Goal: Task Accomplishment & Management: Manage account settings

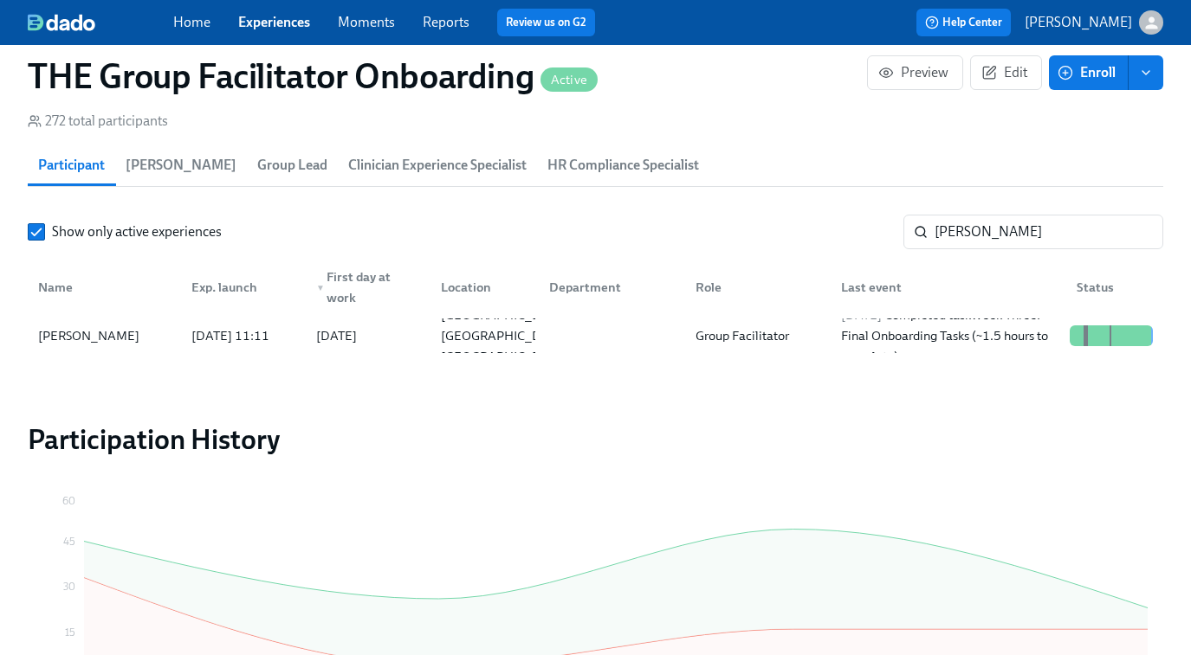
scroll to position [360, 0]
click at [288, 22] on link "Experiences" at bounding box center [274, 22] width 72 height 16
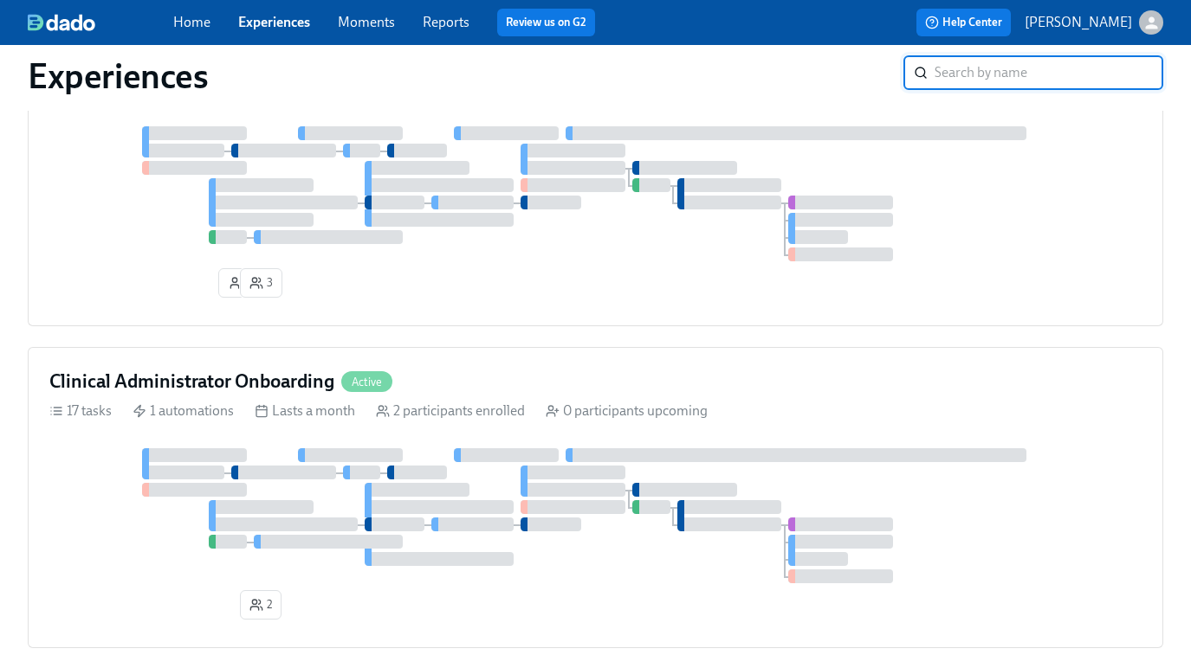
scroll to position [355, 0]
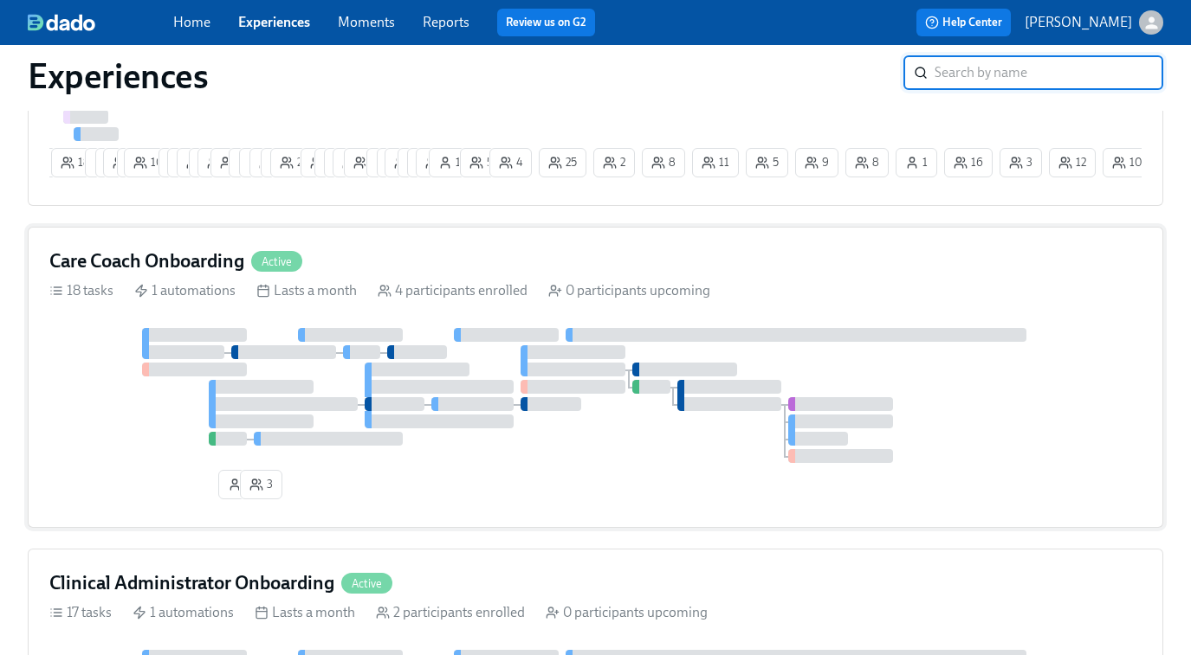
click at [526, 372] on div at bounding box center [523, 367] width 7 height 17
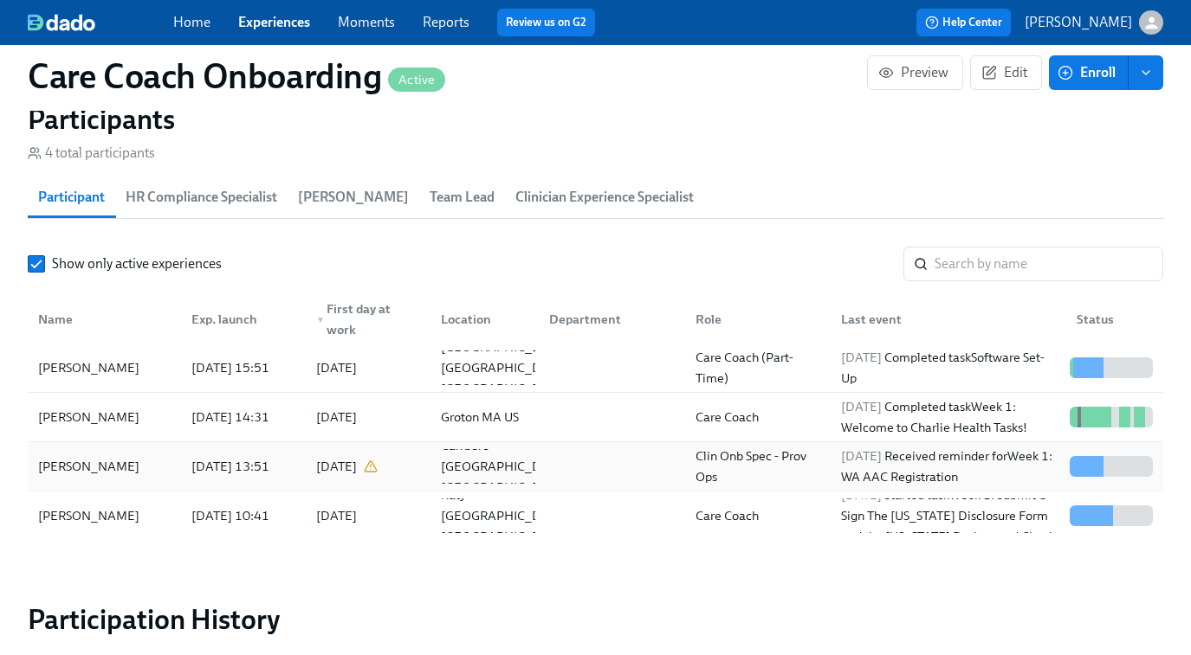
scroll to position [1498, 0]
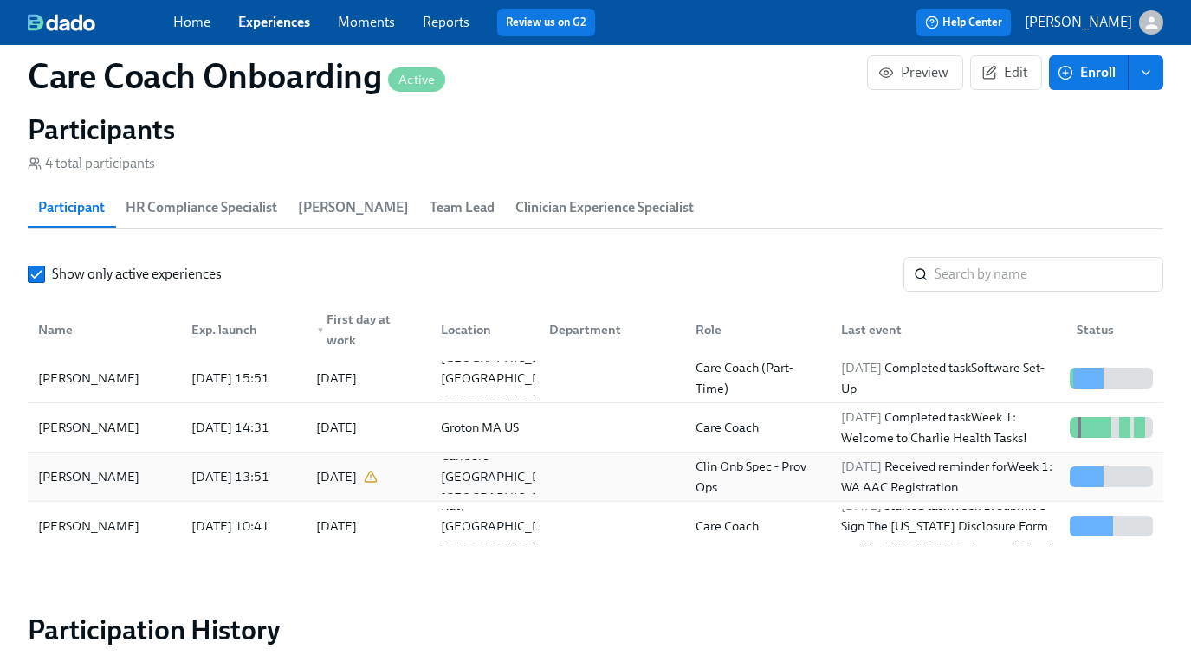
click at [605, 484] on div at bounding box center [608, 477] width 146 height 35
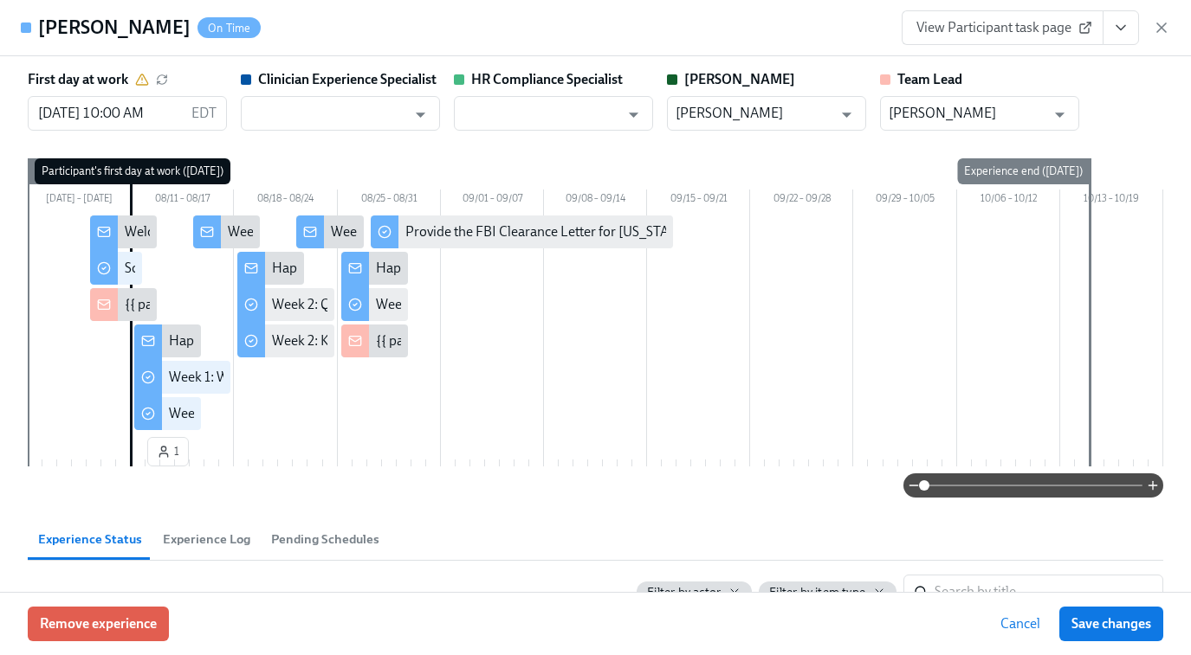
click at [985, 30] on span "View Participant task page" at bounding box center [1002, 27] width 172 height 17
click at [1159, 31] on icon "button" at bounding box center [1161, 27] width 17 height 17
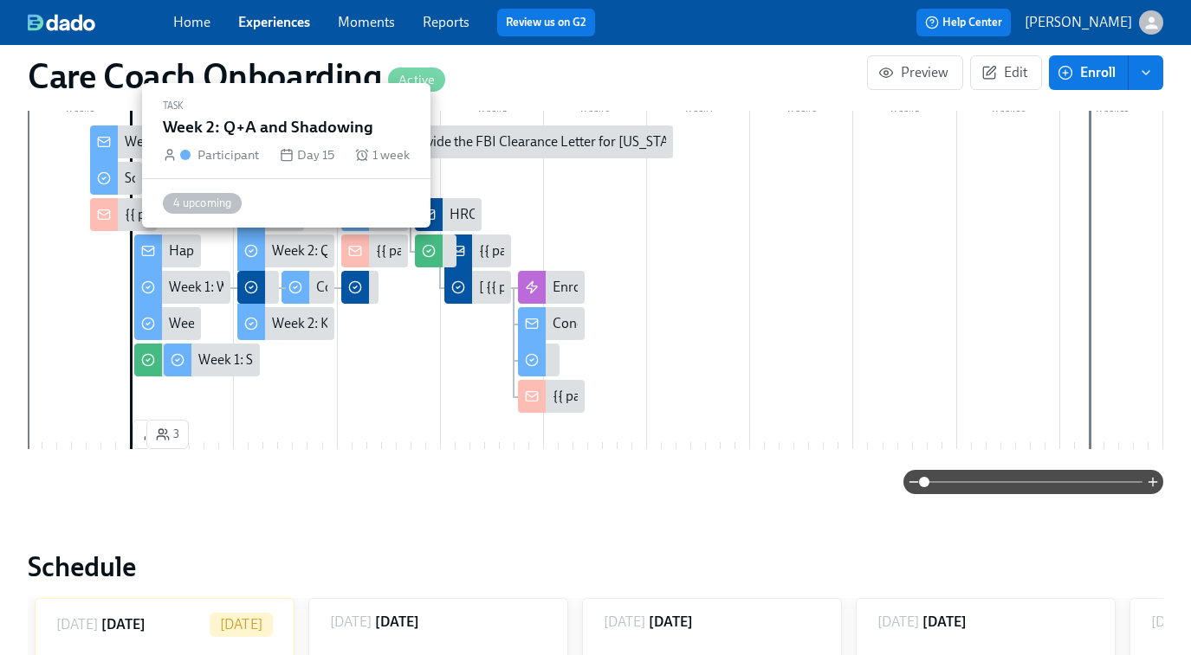
scroll to position [415, 0]
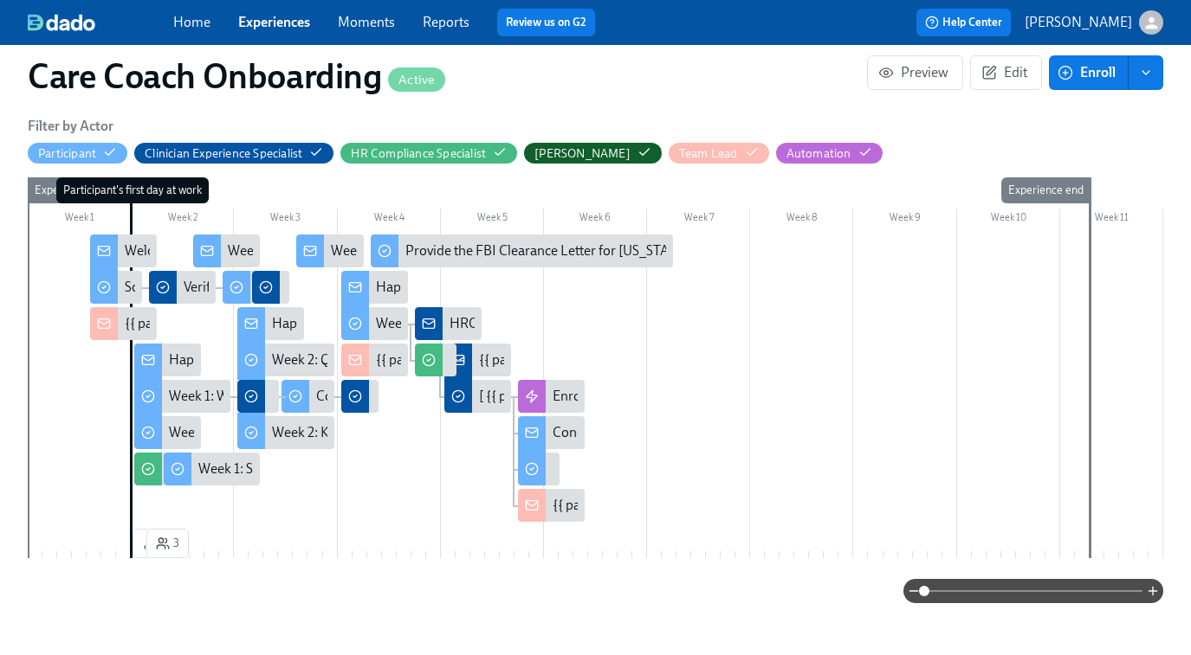
click at [175, 360] on div "Happy First Day!" at bounding box center [218, 360] width 98 height 19
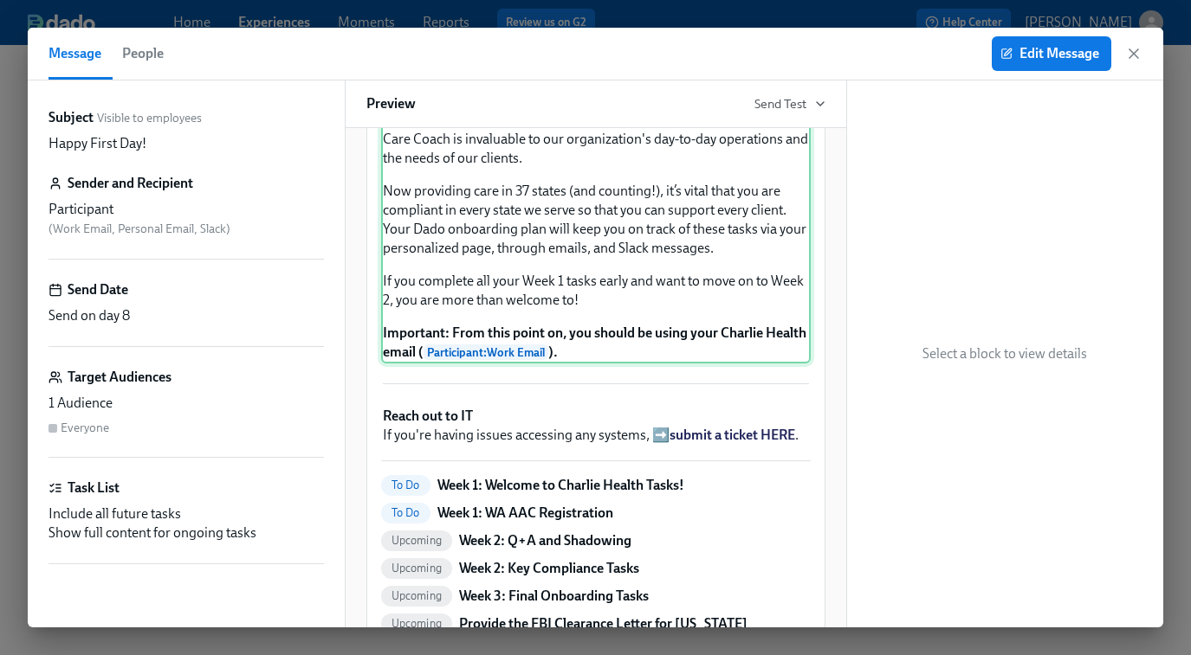
scroll to position [131, 0]
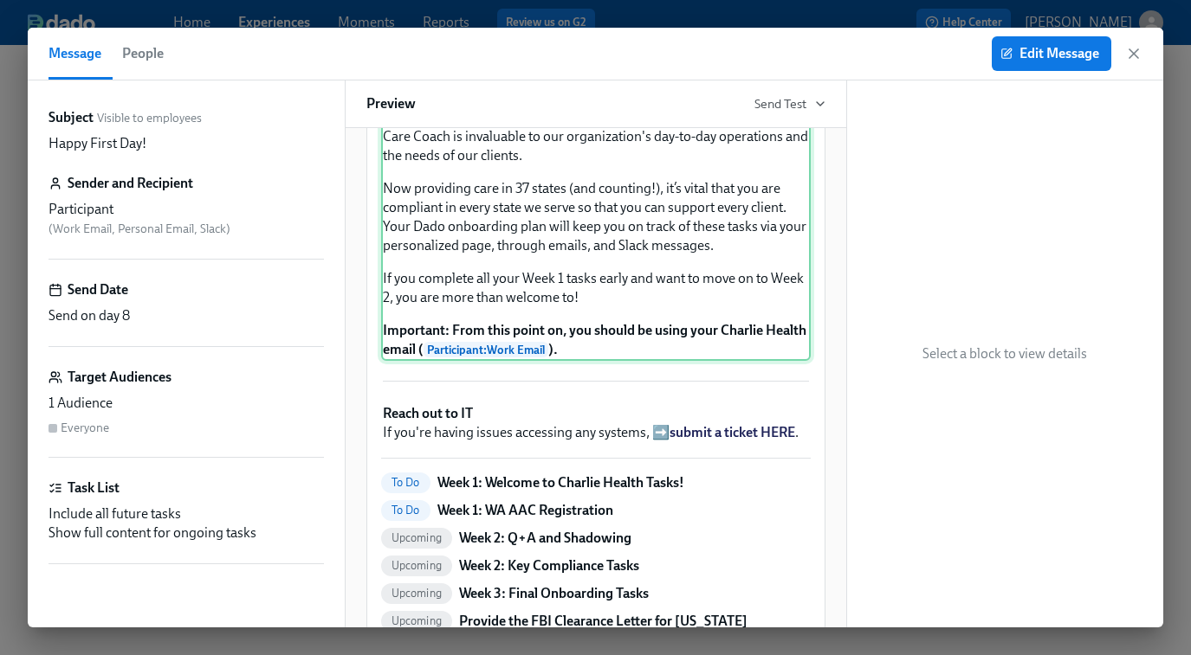
click at [689, 361] on div "Welcome to Charlie Health! As the first line of support, your work as a Care Co…" at bounding box center [595, 234] width 429 height 255
click at [1065, 59] on span "Edit Message" at bounding box center [1051, 53] width 95 height 17
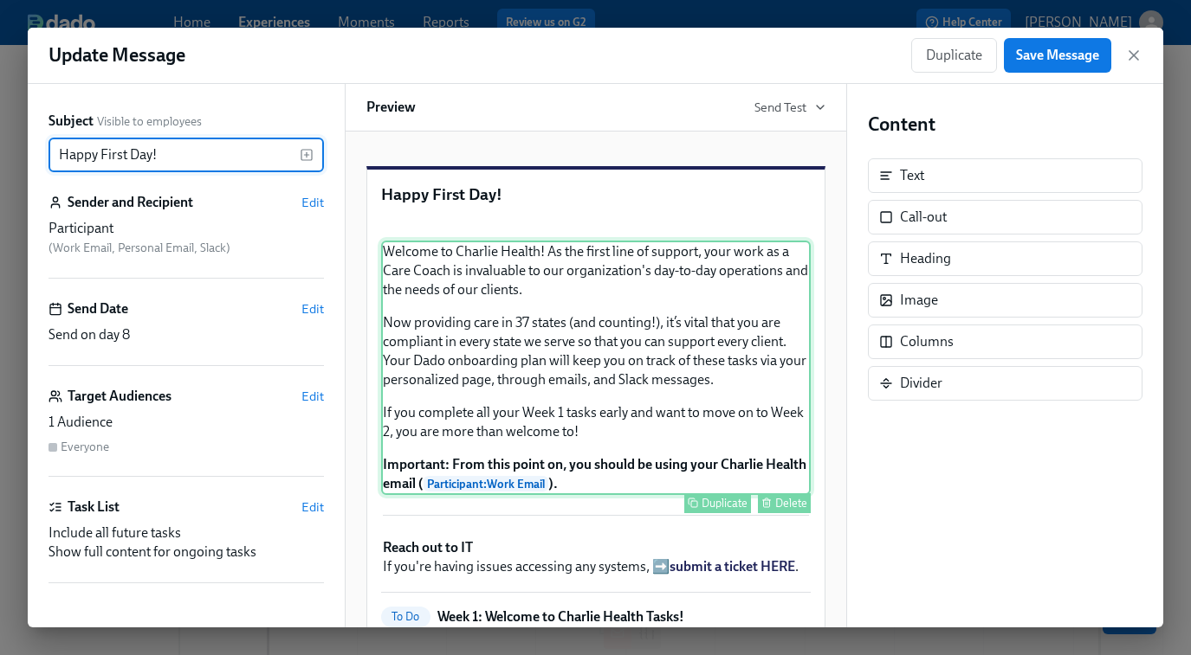
click at [665, 495] on div "Welcome to Charlie Health! As the first line of support, your work as a Care Co…" at bounding box center [595, 368] width 429 height 255
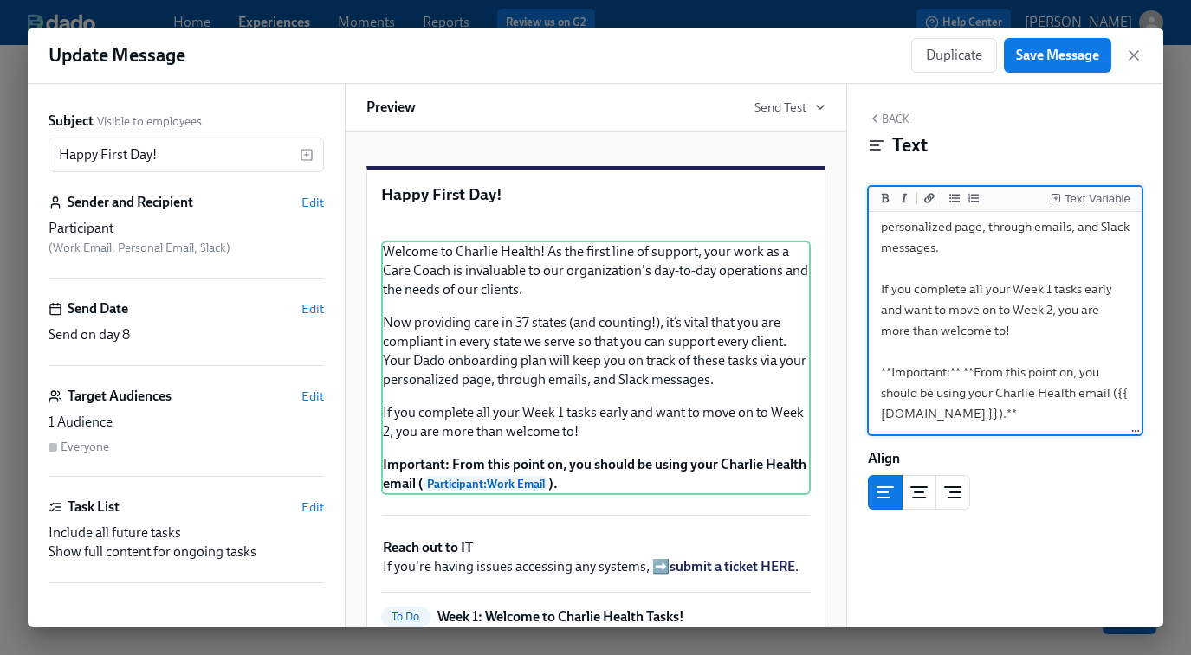
scroll to position [61, 0]
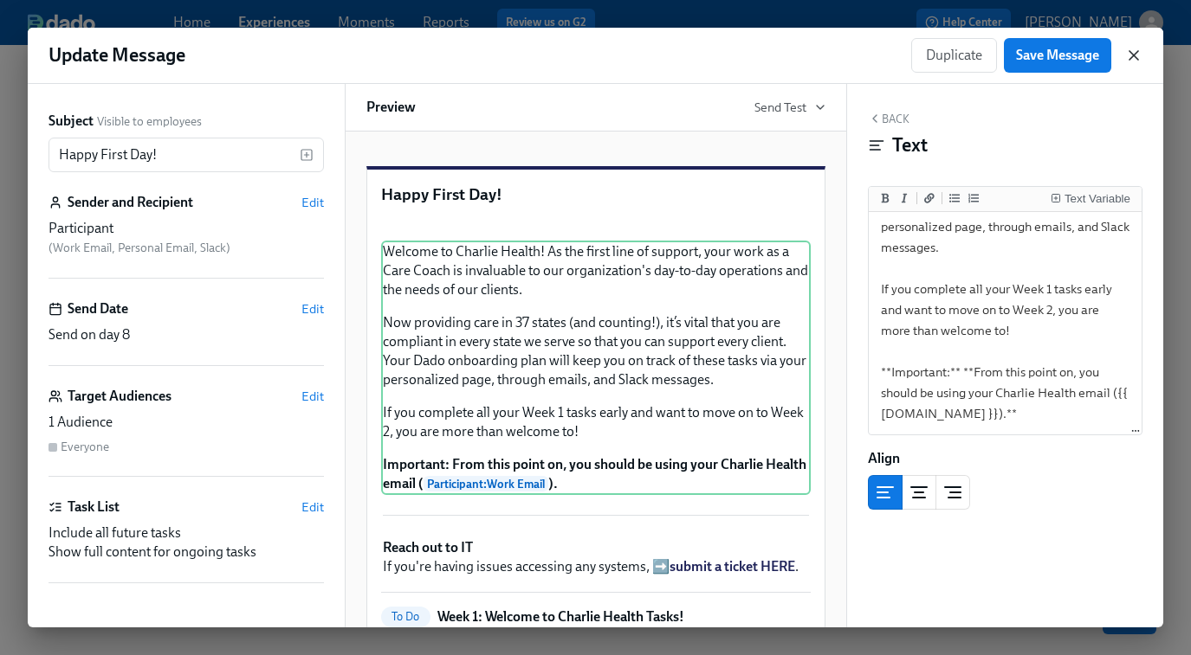
click at [1129, 58] on icon "button" at bounding box center [1133, 55] width 9 height 9
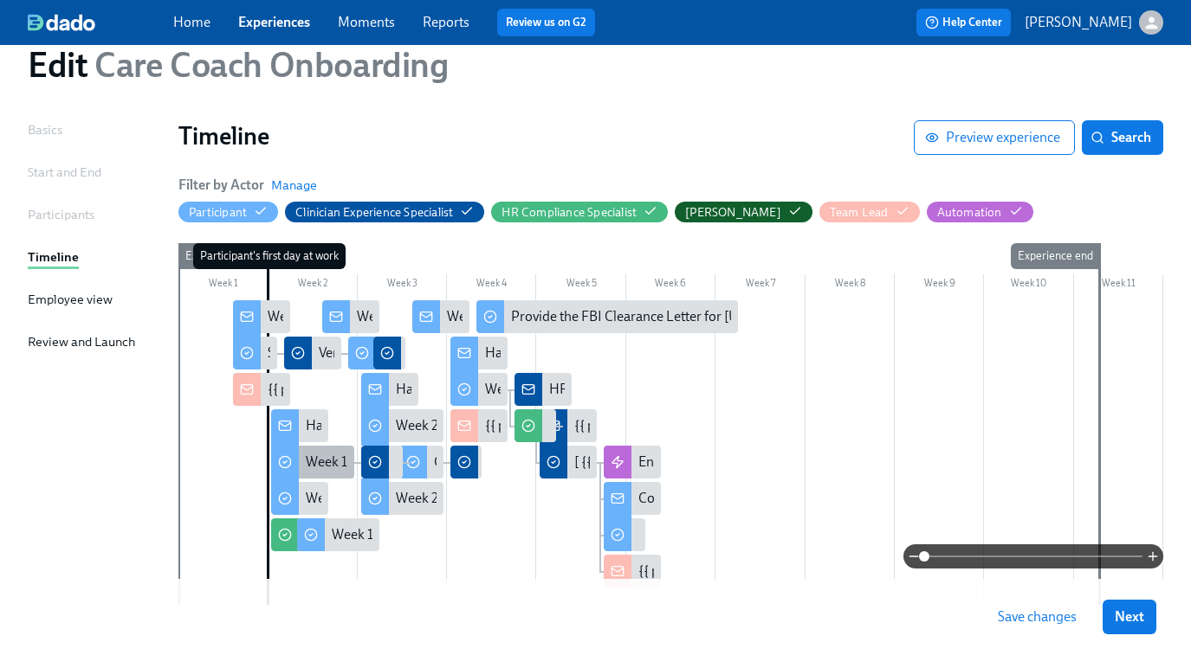
click at [315, 467] on div "Week 1: Welcome to Charlie Health Tasks!" at bounding box center [428, 462] width 245 height 19
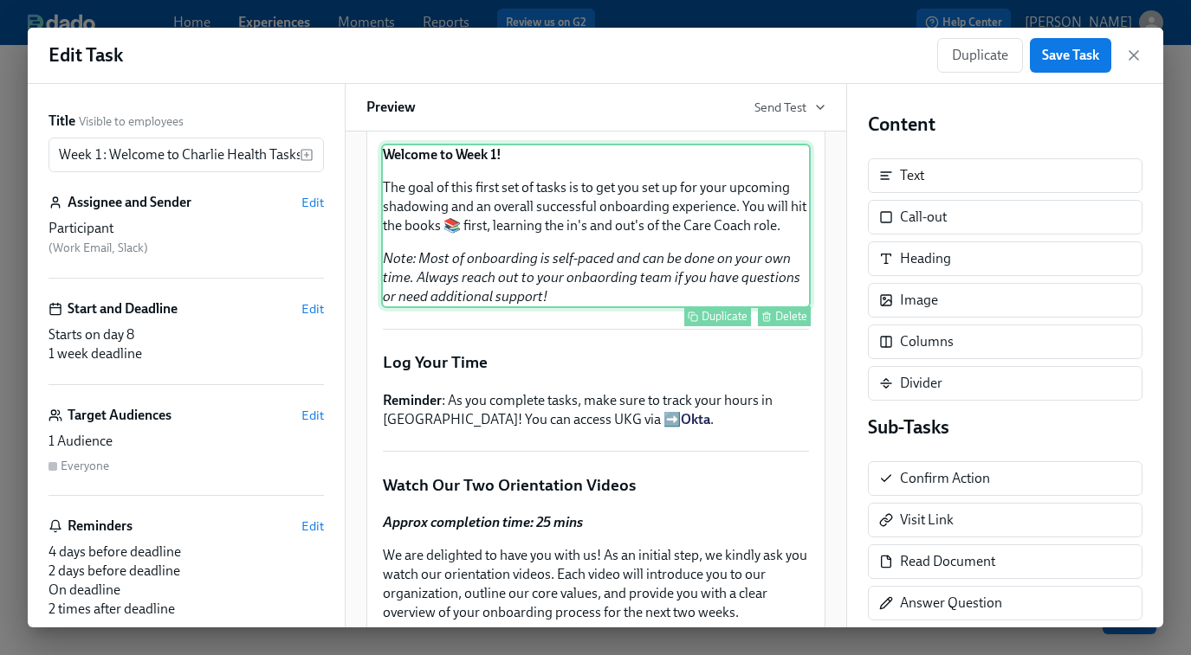
scroll to position [317, 0]
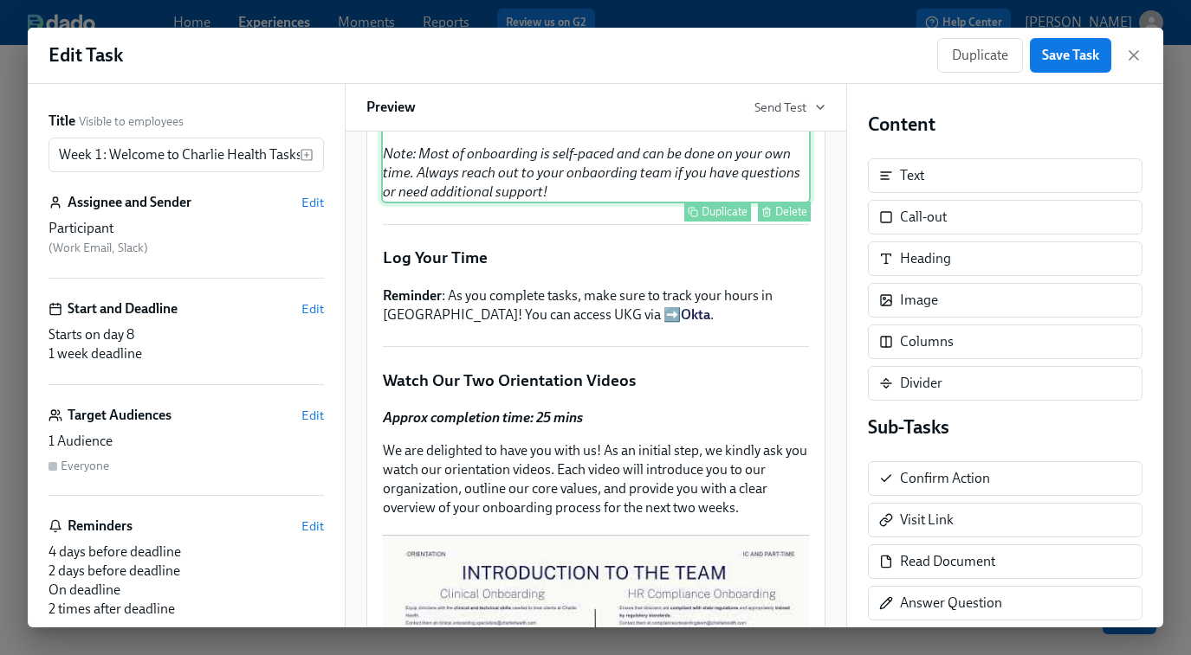
click at [632, 203] on div "Welcome to Week 1! The goal of this first set of tasks is to get you set up for…" at bounding box center [595, 121] width 429 height 165
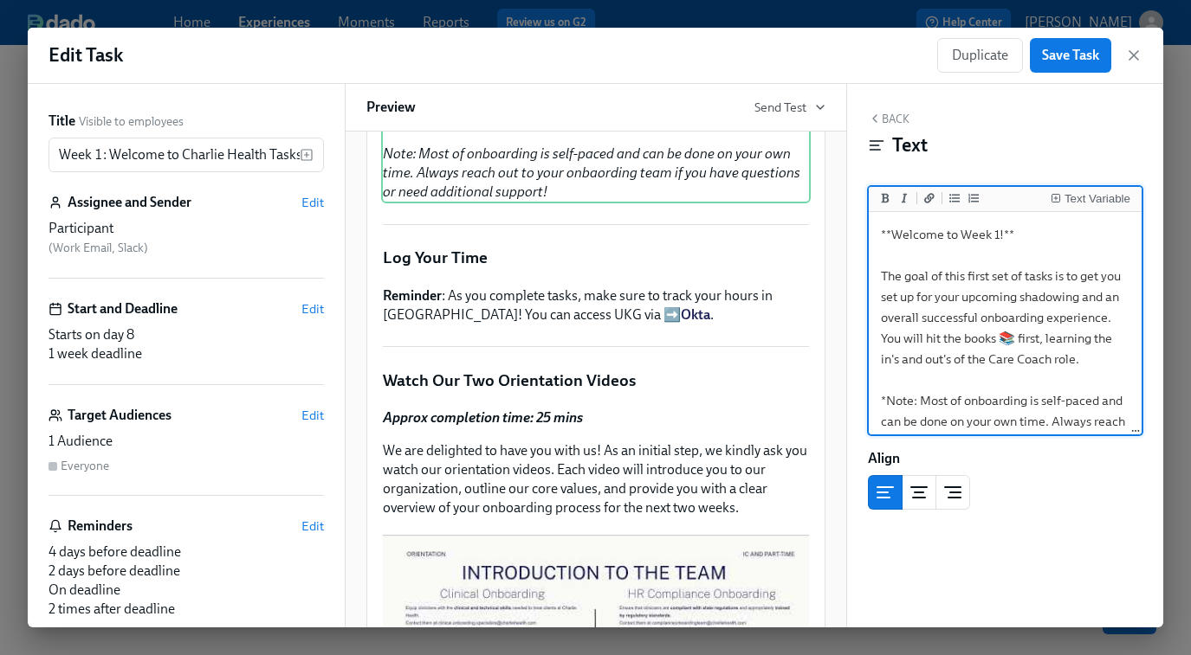
scroll to position [49, 0]
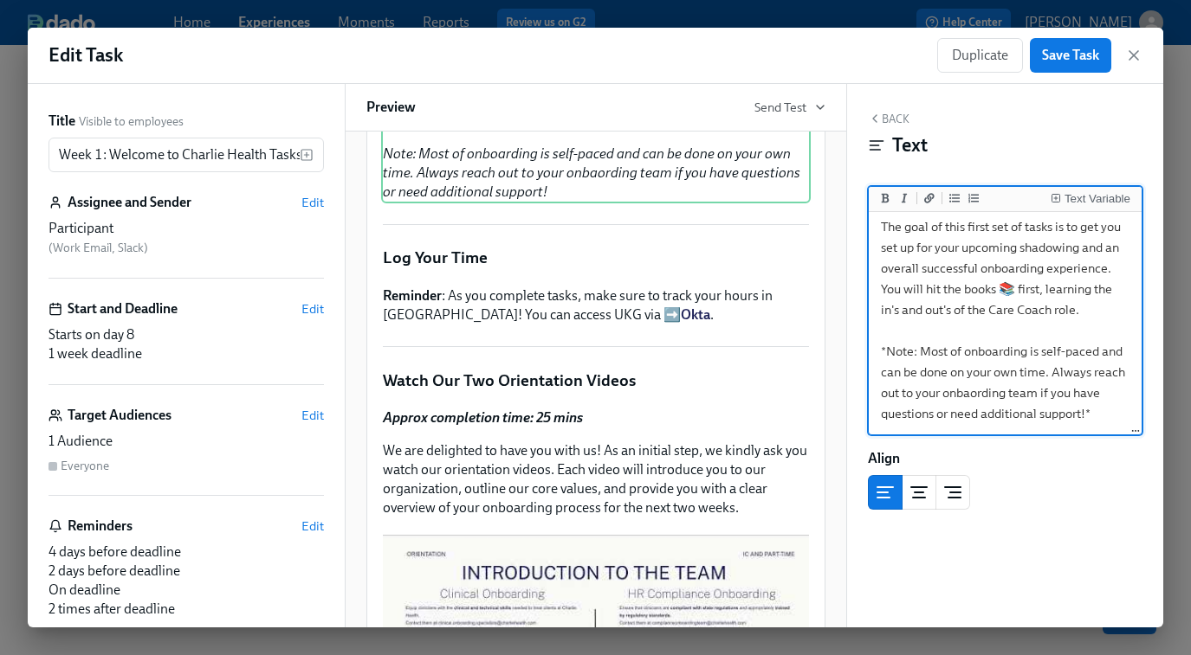
click at [969, 397] on textarea "**Welcome to Week 1!** The goal of this first set of tasks is to get you set up…" at bounding box center [1005, 299] width 267 height 267
click at [984, 395] on textarea "**Welcome to Week 1!** The goal of this first set of tasks is to get you set up…" at bounding box center [1005, 299] width 267 height 267
type textarea "**Welcome to Week 1!** The goal of this first set of tasks is to get you set up…"
click at [1054, 63] on span "Save Task" at bounding box center [1070, 55] width 57 height 17
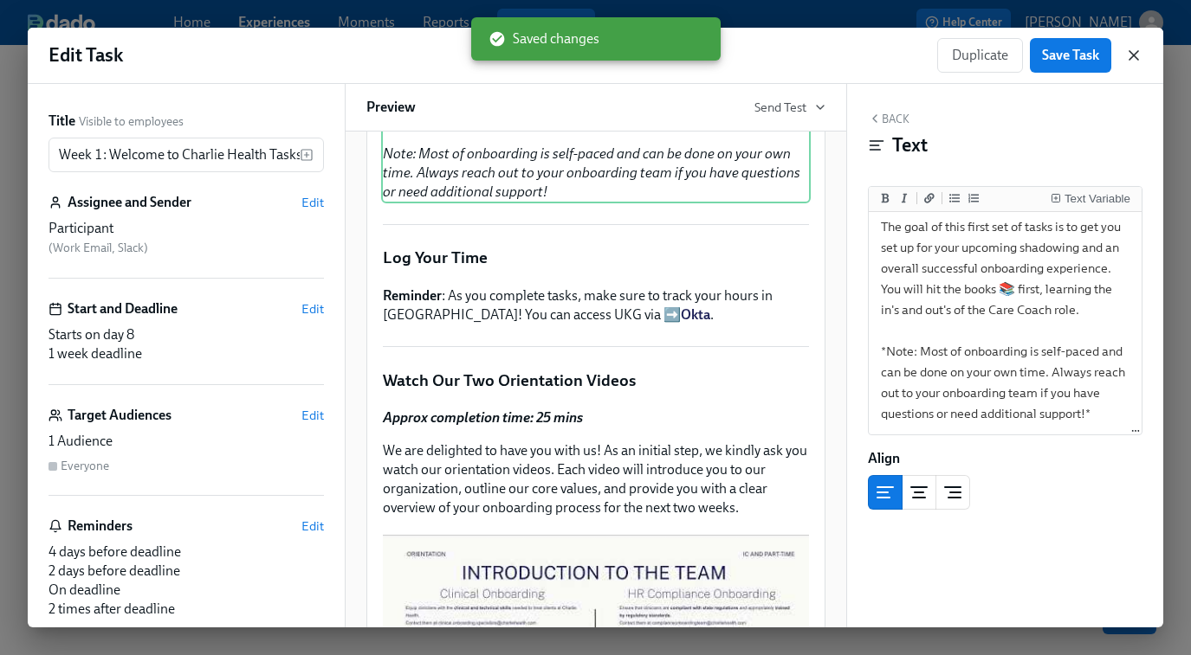
click at [1135, 53] on icon "button" at bounding box center [1133, 55] width 9 height 9
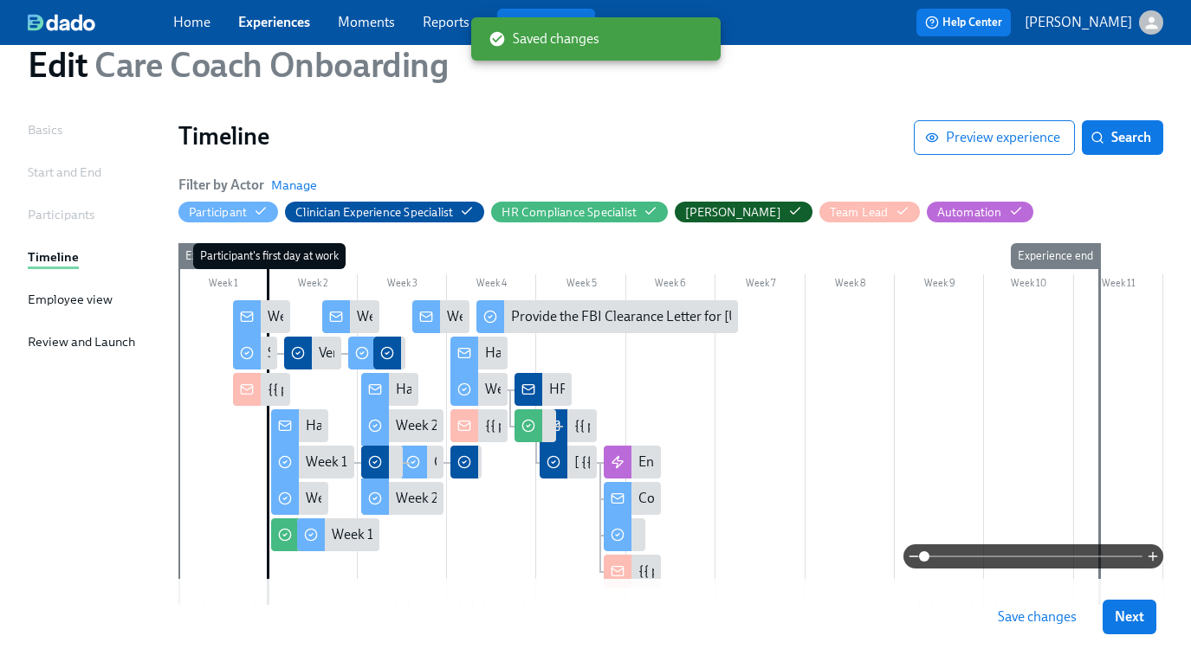
click at [1035, 620] on span "Save changes" at bounding box center [1037, 617] width 79 height 17
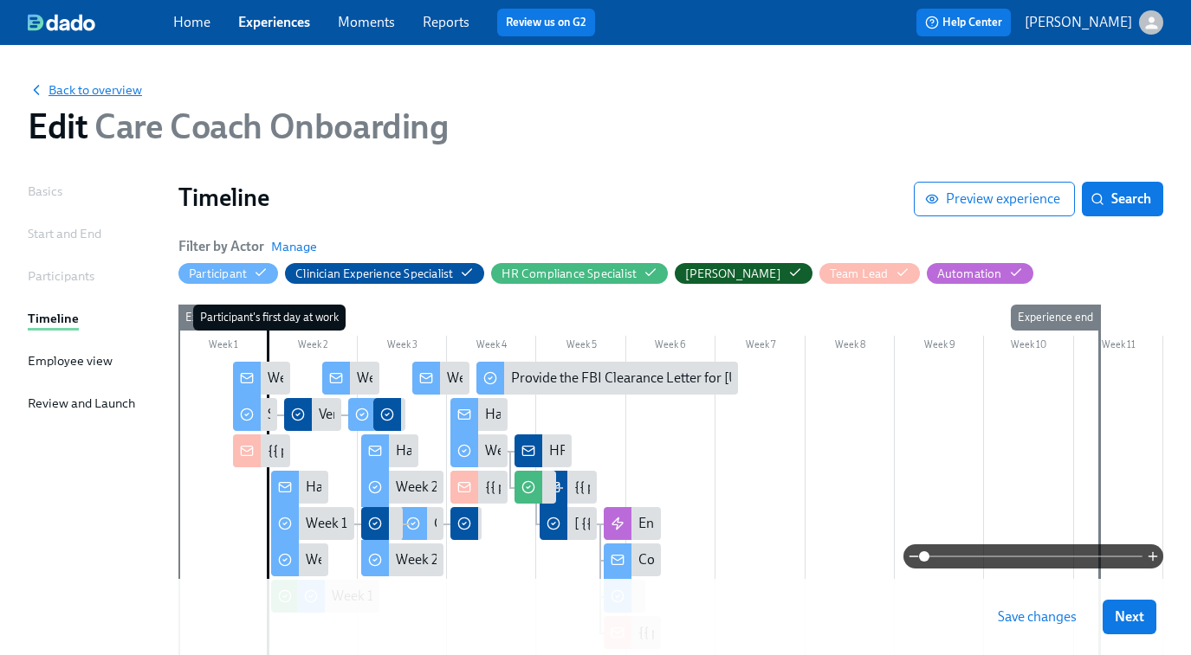
click at [84, 87] on span "Back to overview" at bounding box center [85, 89] width 114 height 17
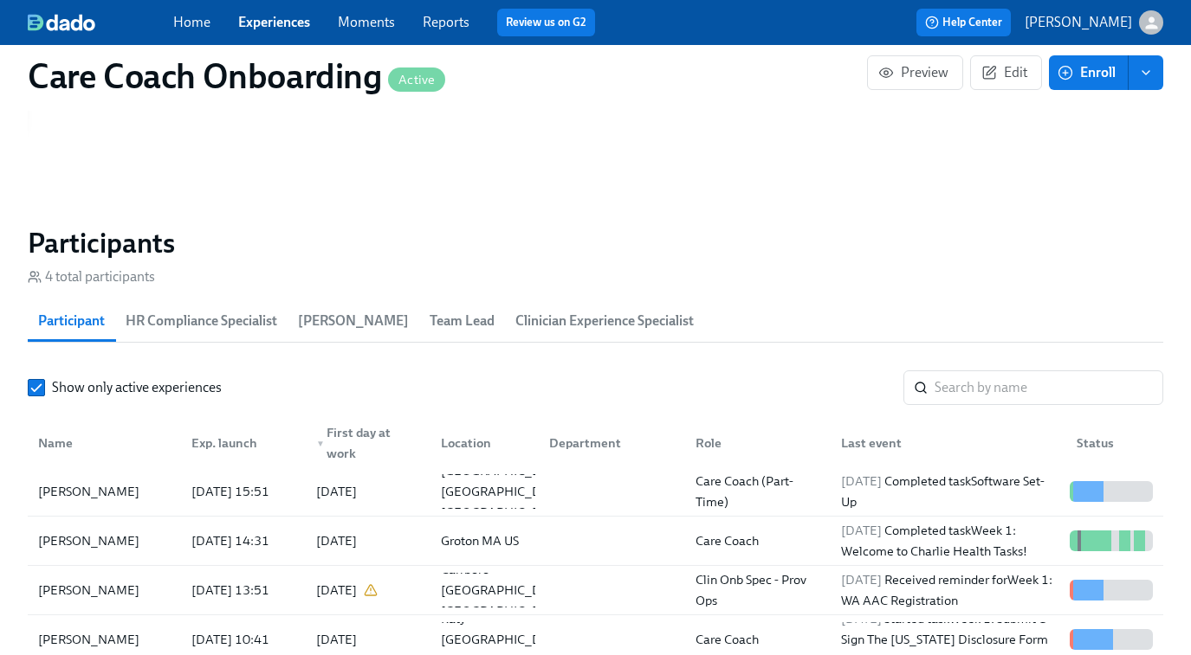
scroll to position [1591, 0]
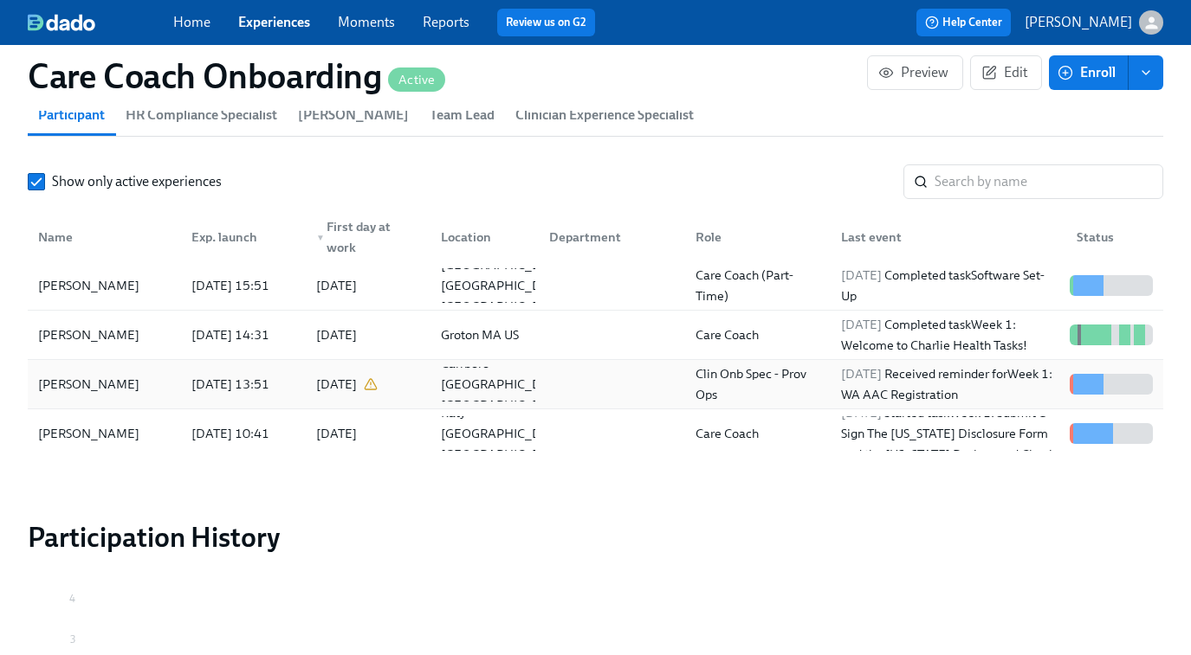
click at [591, 384] on div at bounding box center [608, 384] width 146 height 35
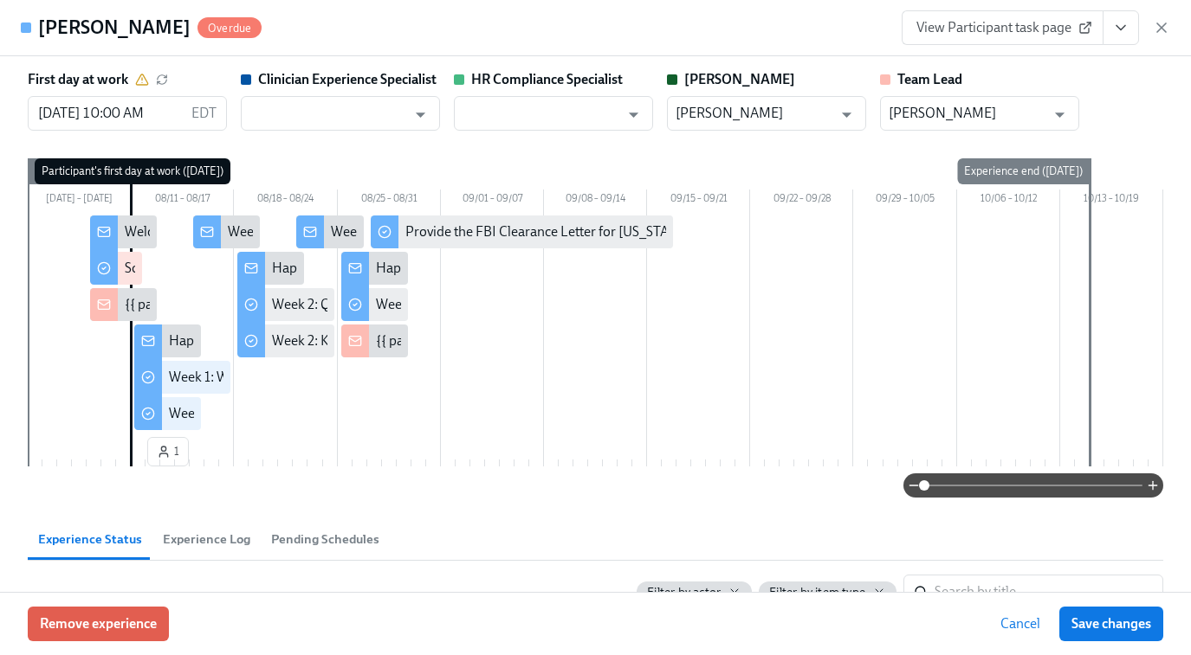
click at [978, 30] on span "View Participant task page" at bounding box center [1002, 27] width 172 height 17
click at [1163, 24] on icon "button" at bounding box center [1161, 27] width 9 height 9
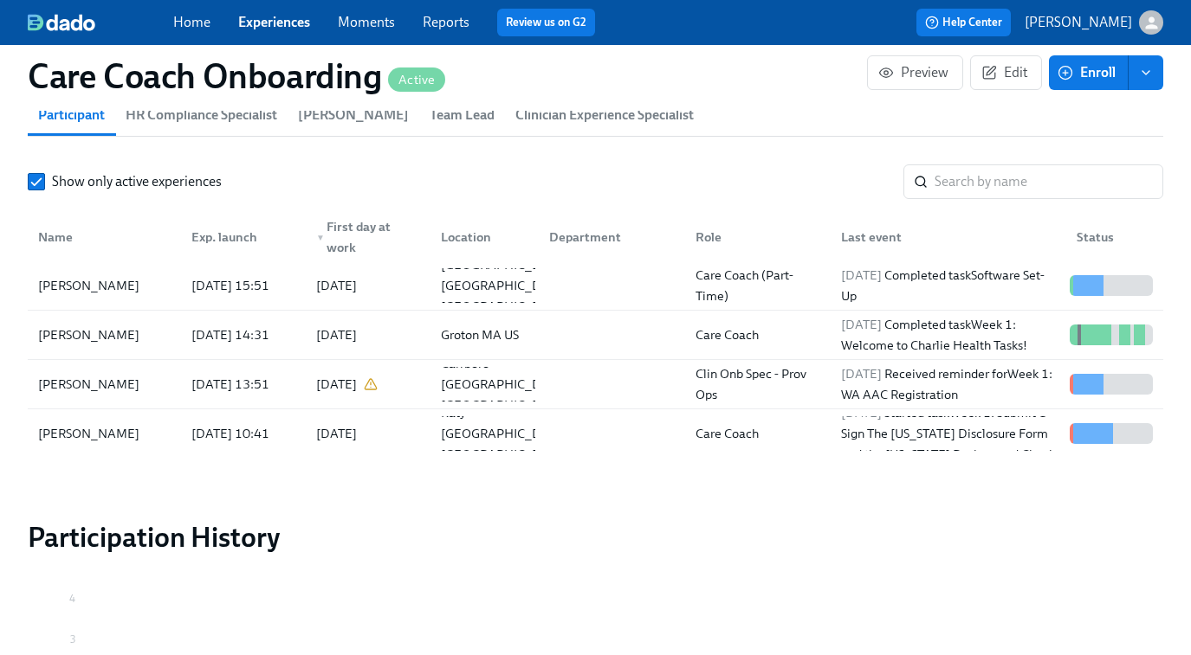
click at [281, 25] on link "Experiences" at bounding box center [274, 22] width 72 height 16
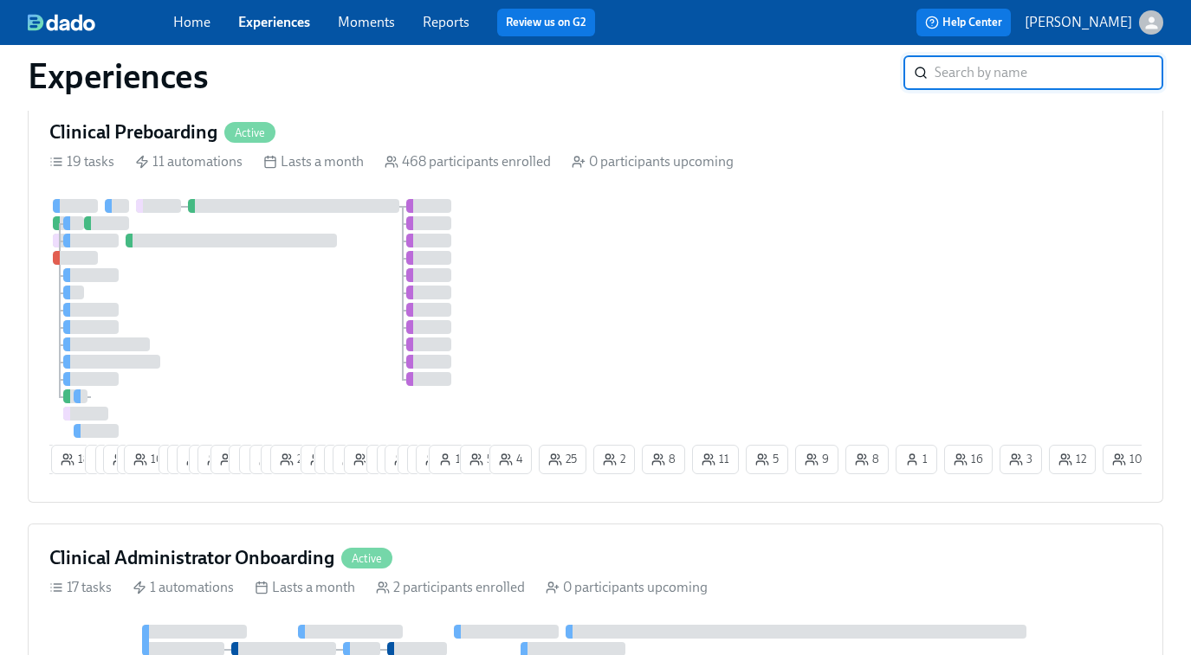
scroll to position [651, 0]
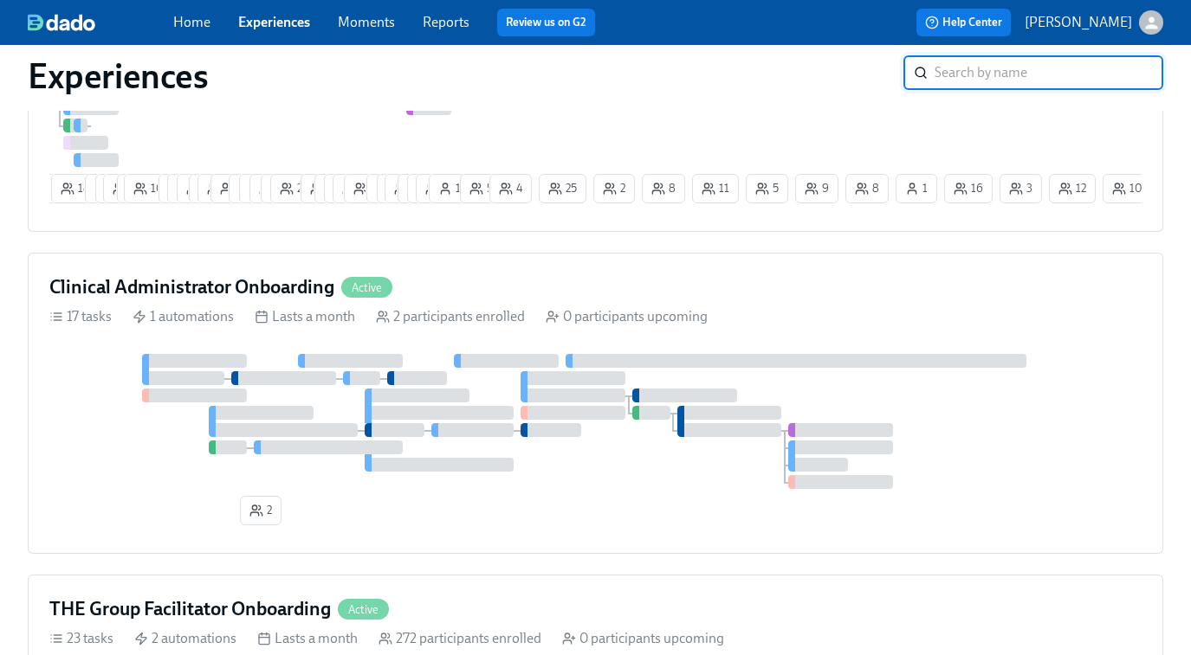
click at [363, 397] on div at bounding box center [595, 421] width 1092 height 135
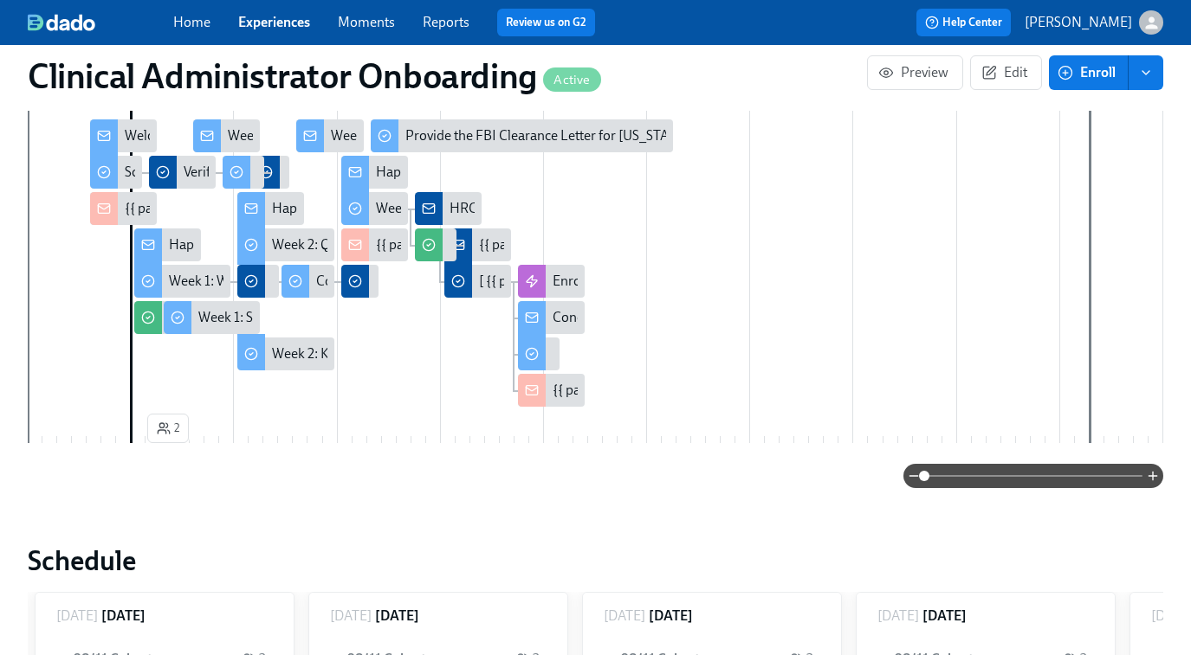
scroll to position [449, 0]
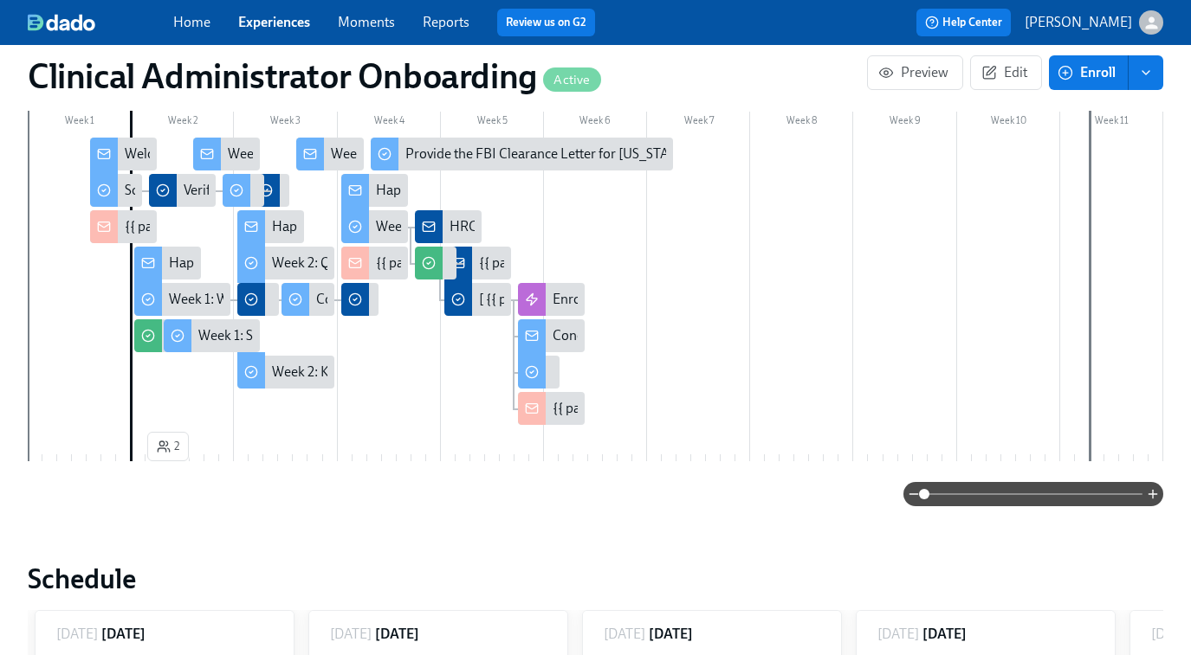
click at [280, 26] on link "Experiences" at bounding box center [274, 22] width 72 height 16
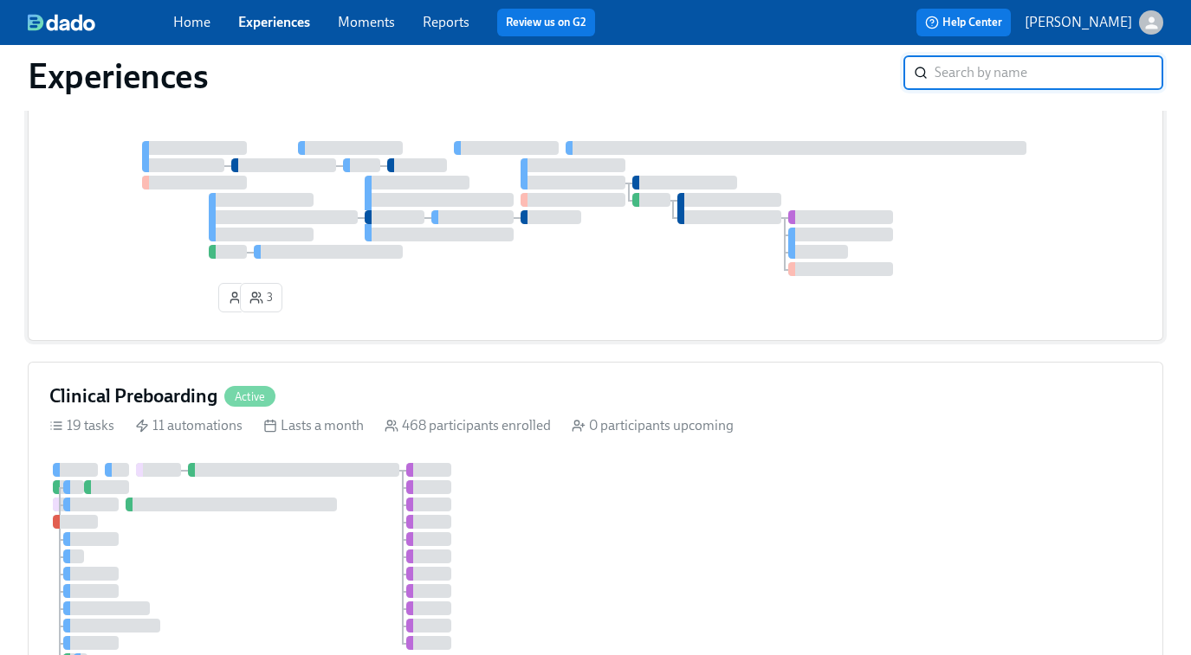
scroll to position [111, 0]
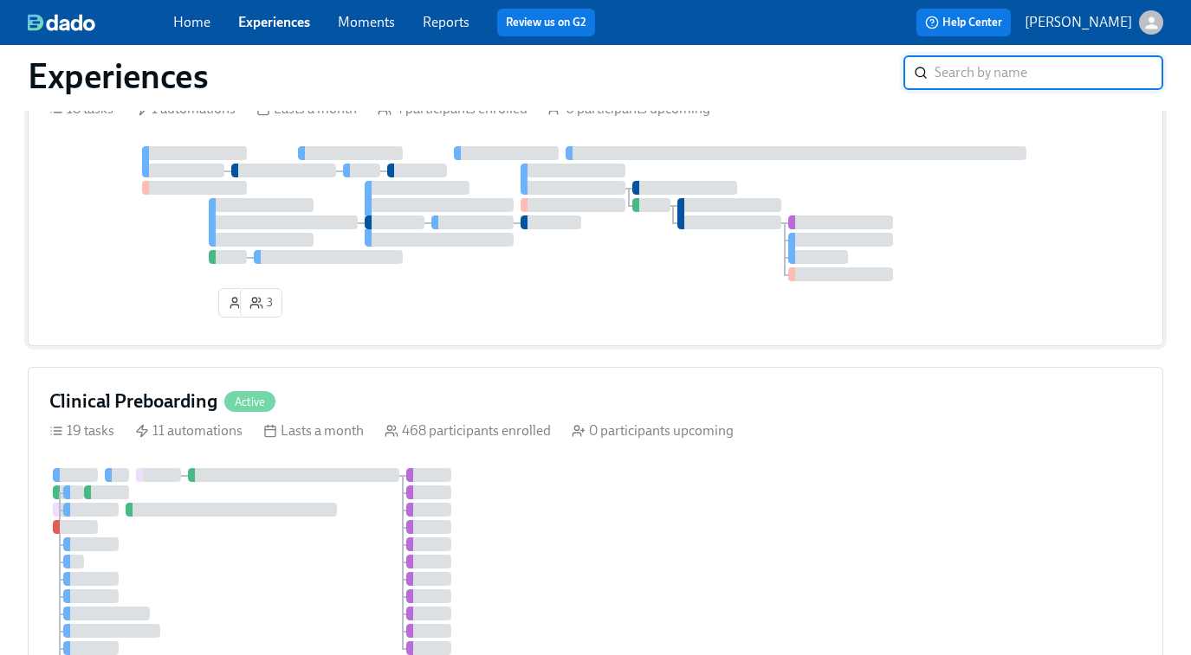
click at [391, 273] on div at bounding box center [595, 213] width 1092 height 135
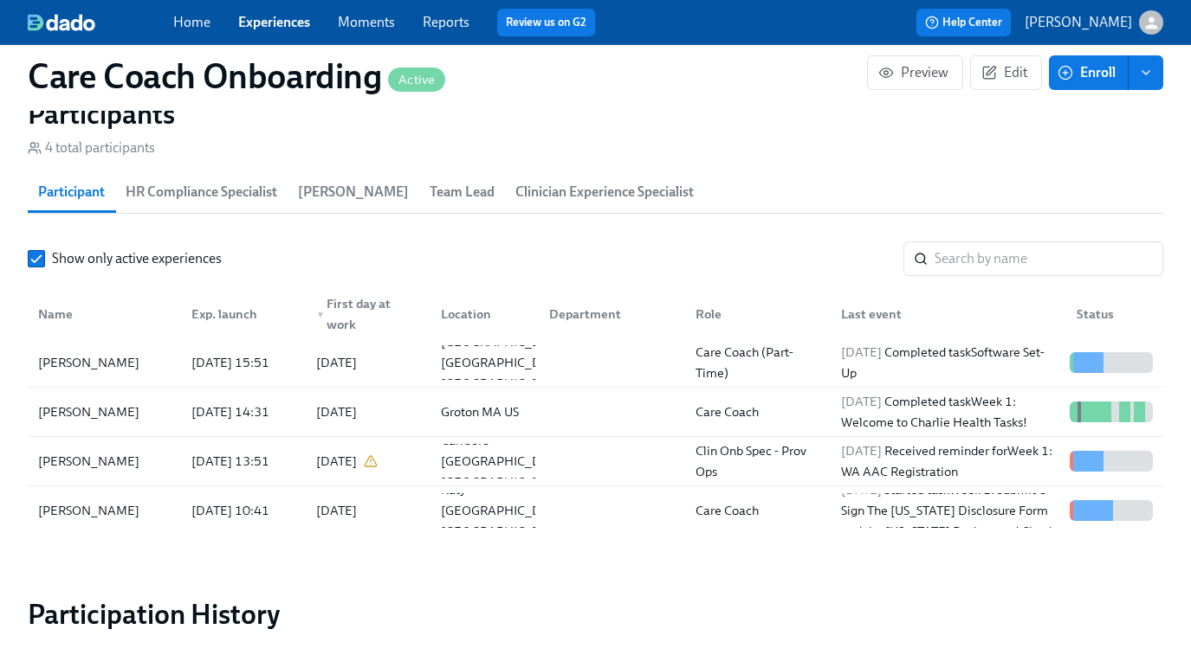
scroll to position [1514, 0]
click at [649, 410] on div at bounding box center [608, 411] width 146 height 35
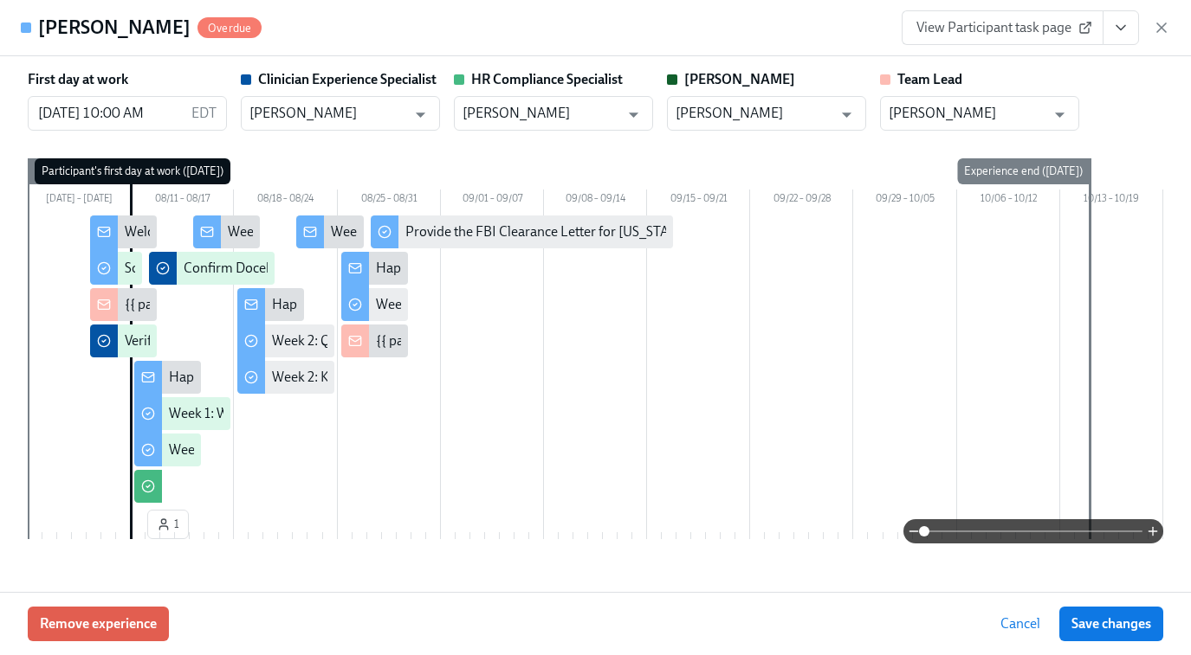
click at [981, 36] on span "View Participant task page" at bounding box center [1002, 27] width 172 height 17
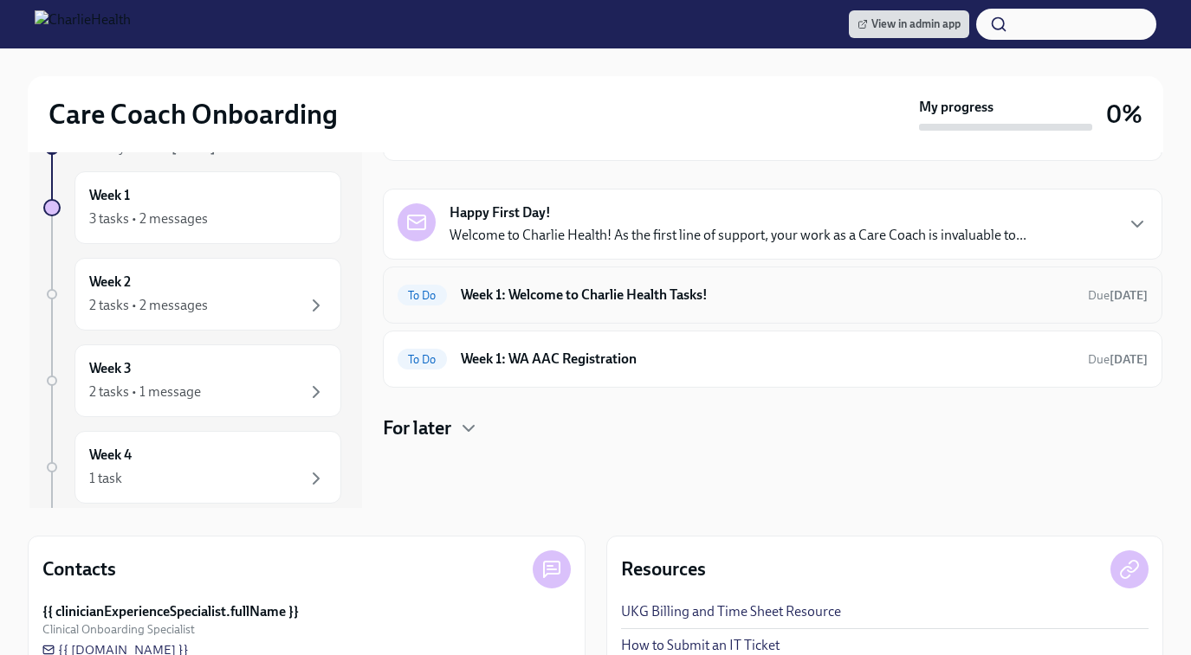
scroll to position [152, 0]
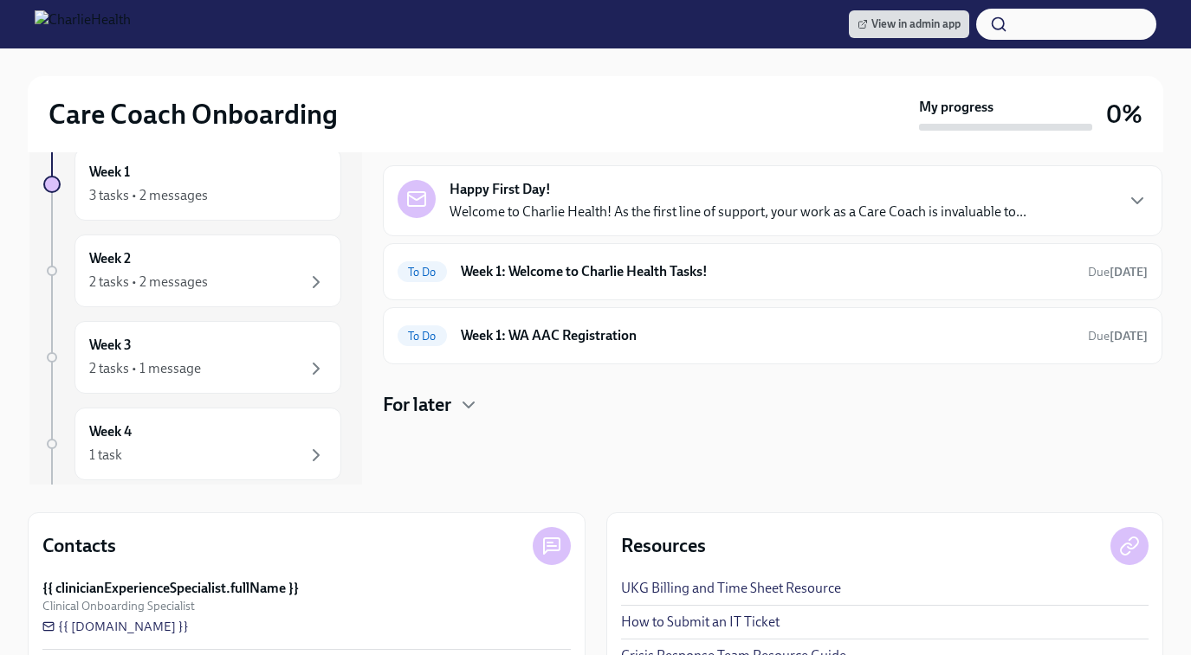
click at [432, 408] on h4 "For later" at bounding box center [417, 405] width 68 height 26
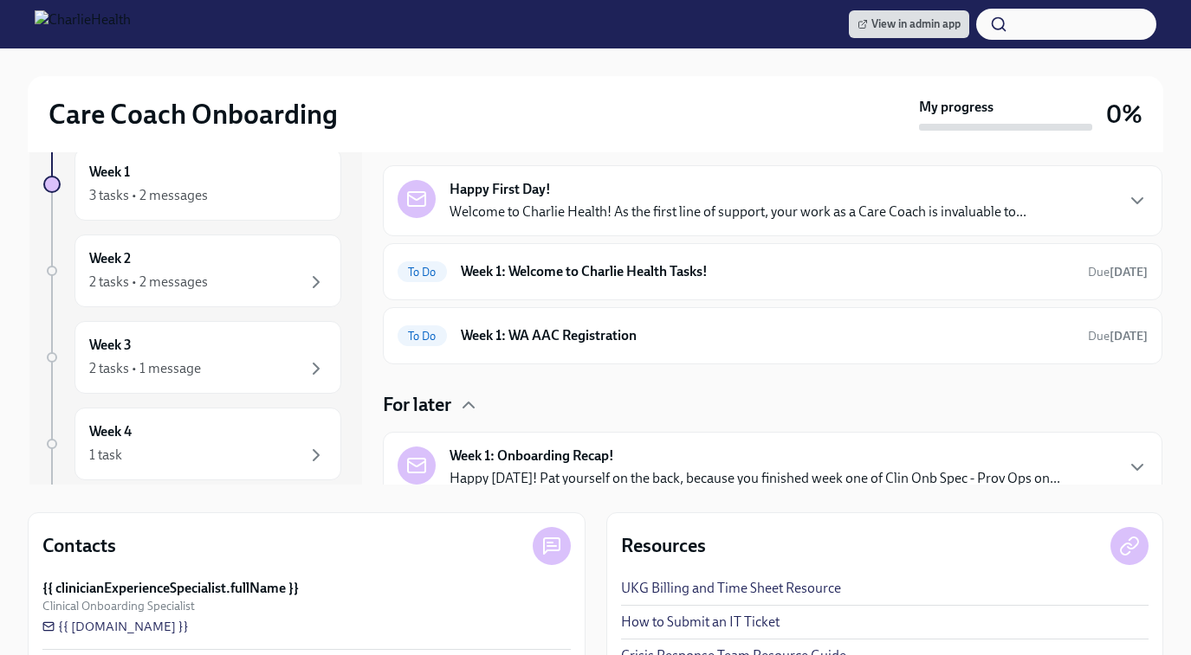
scroll to position [18, 0]
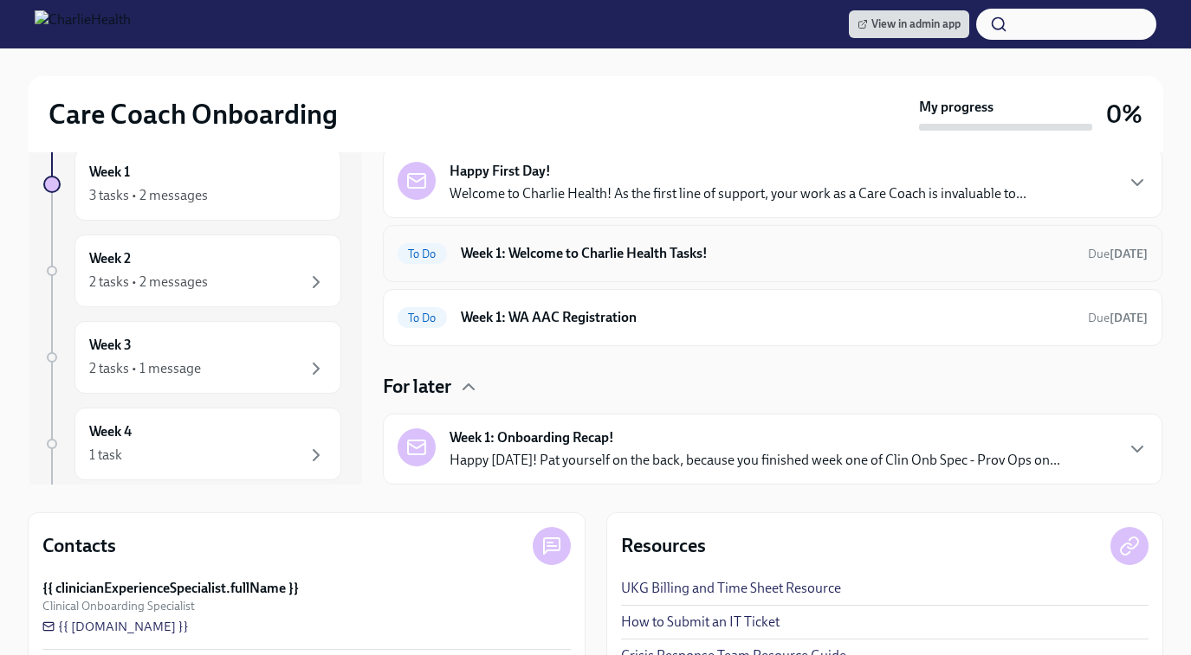
click at [547, 255] on h6 "Week 1: Welcome to Charlie Health Tasks!" at bounding box center [767, 253] width 613 height 19
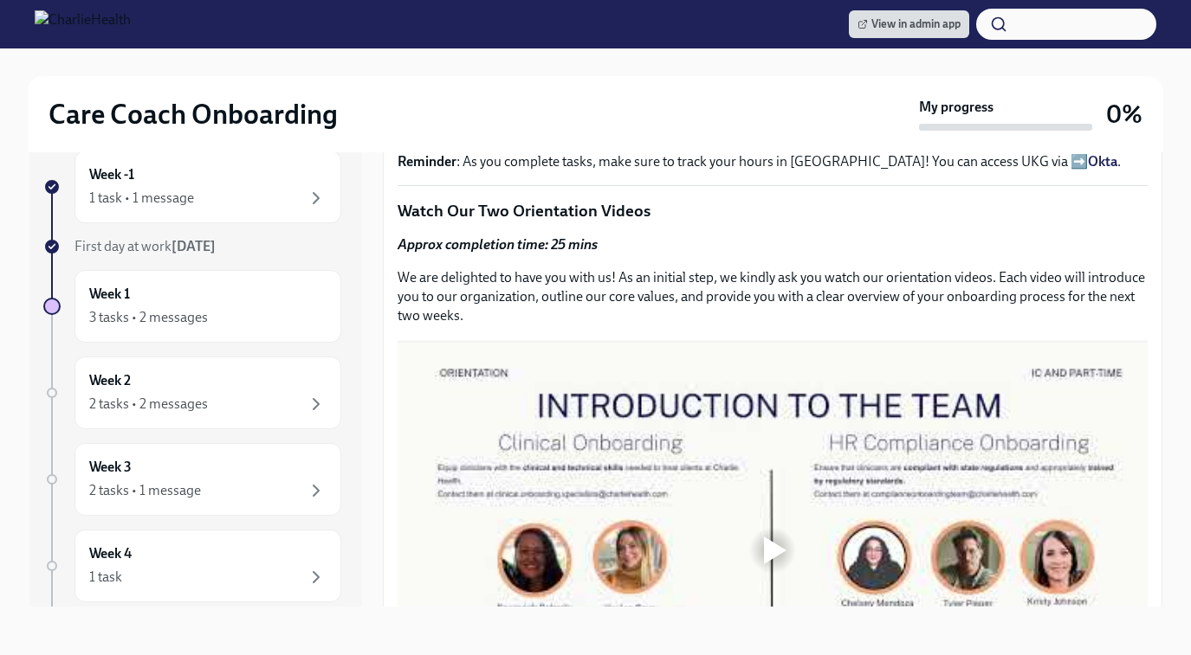
scroll to position [381, 0]
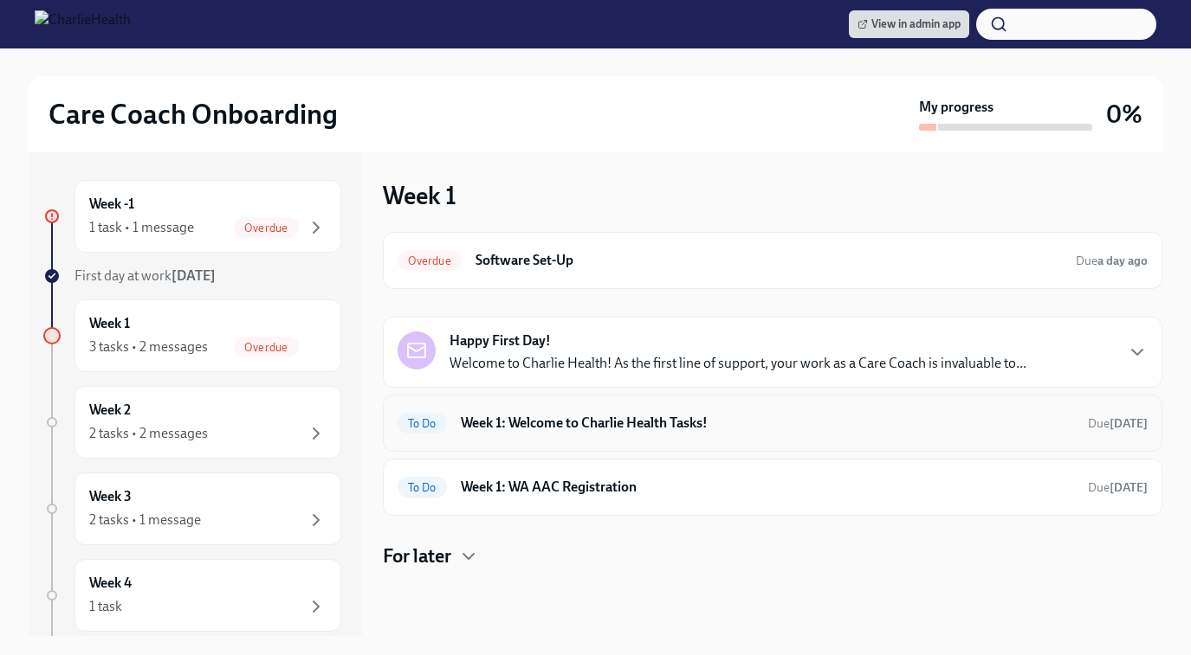
click at [599, 416] on h6 "Week 1: Welcome to Charlie Health Tasks!" at bounding box center [767, 423] width 613 height 19
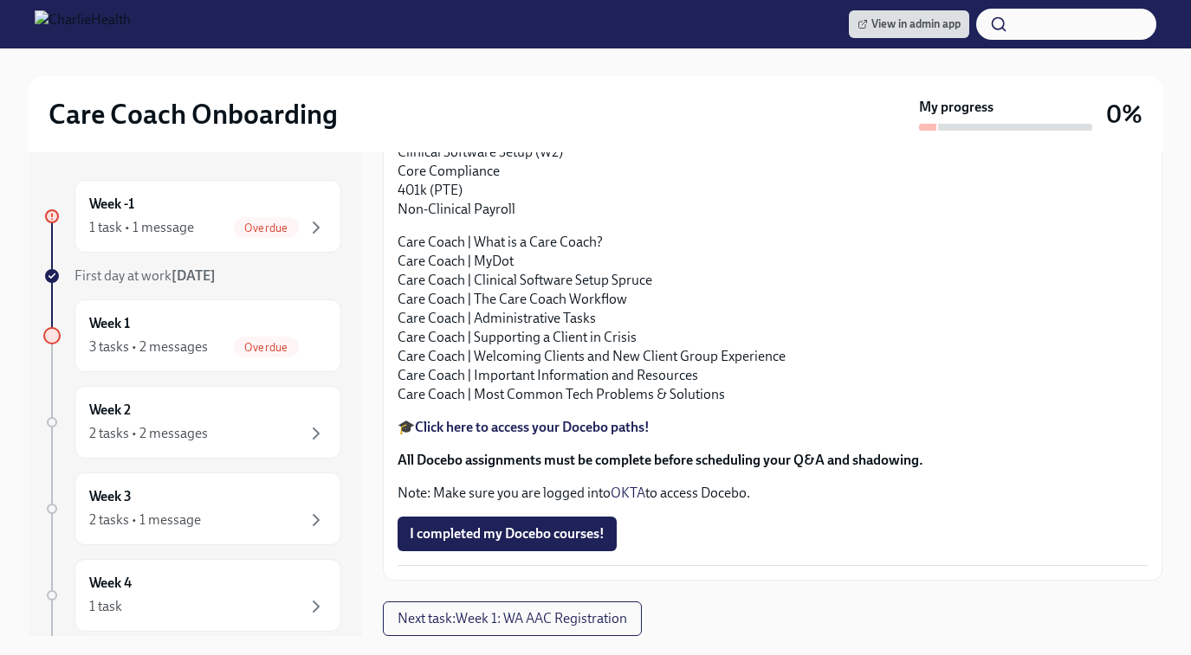
scroll to position [2166, 0]
click at [494, 626] on span "Next task : Week 1: WA AAC Registration" at bounding box center [511, 618] width 229 height 17
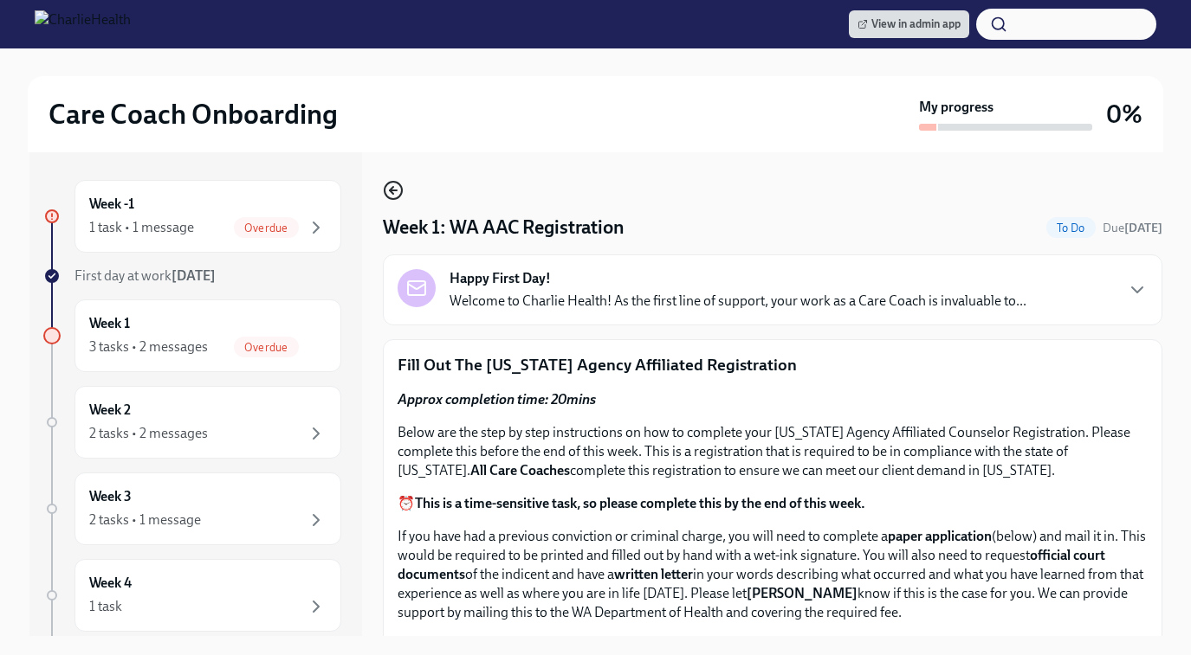
click at [387, 188] on icon "button" at bounding box center [393, 190] width 21 height 21
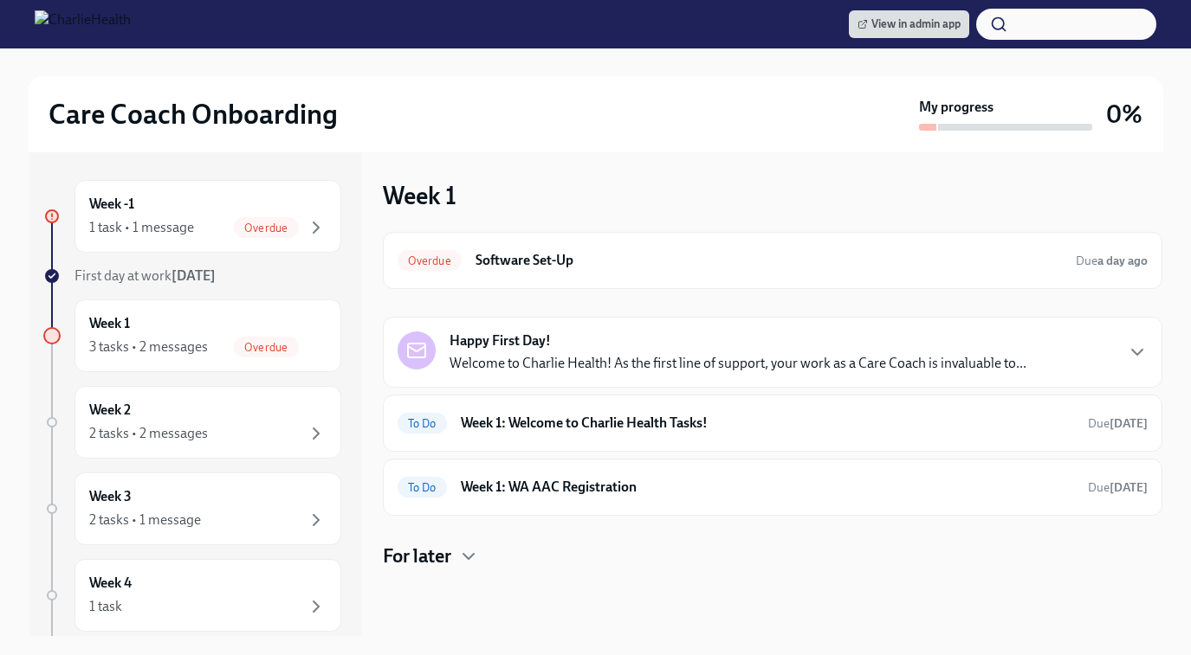
click at [441, 558] on h4 "For later" at bounding box center [417, 557] width 68 height 26
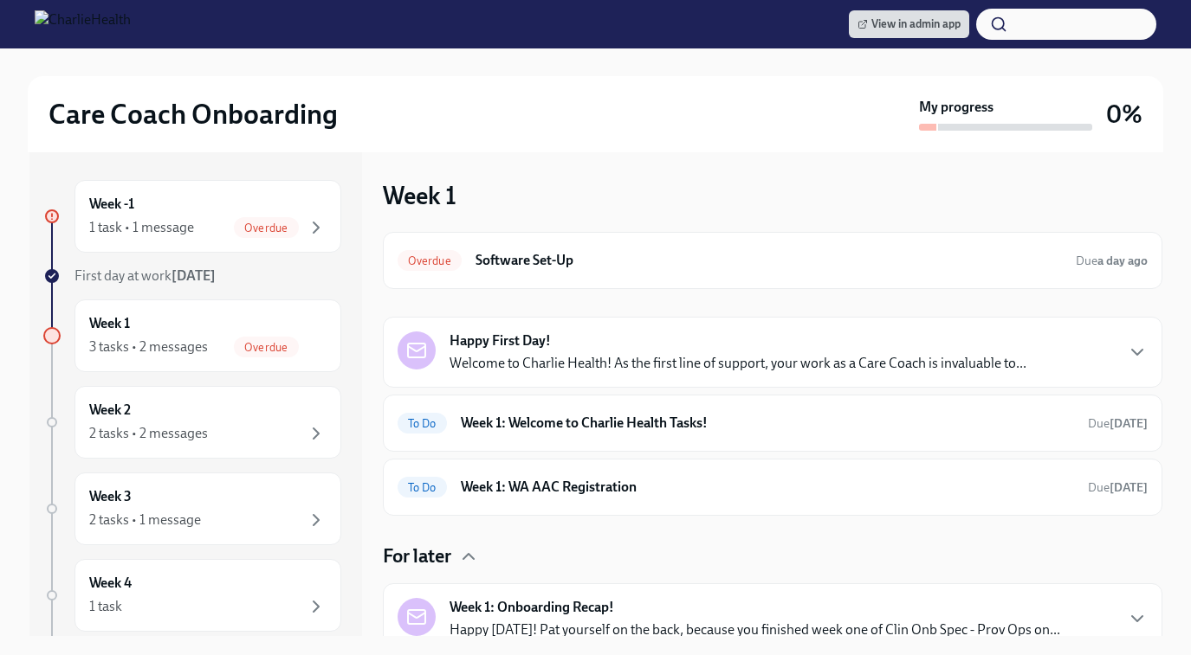
scroll to position [18, 0]
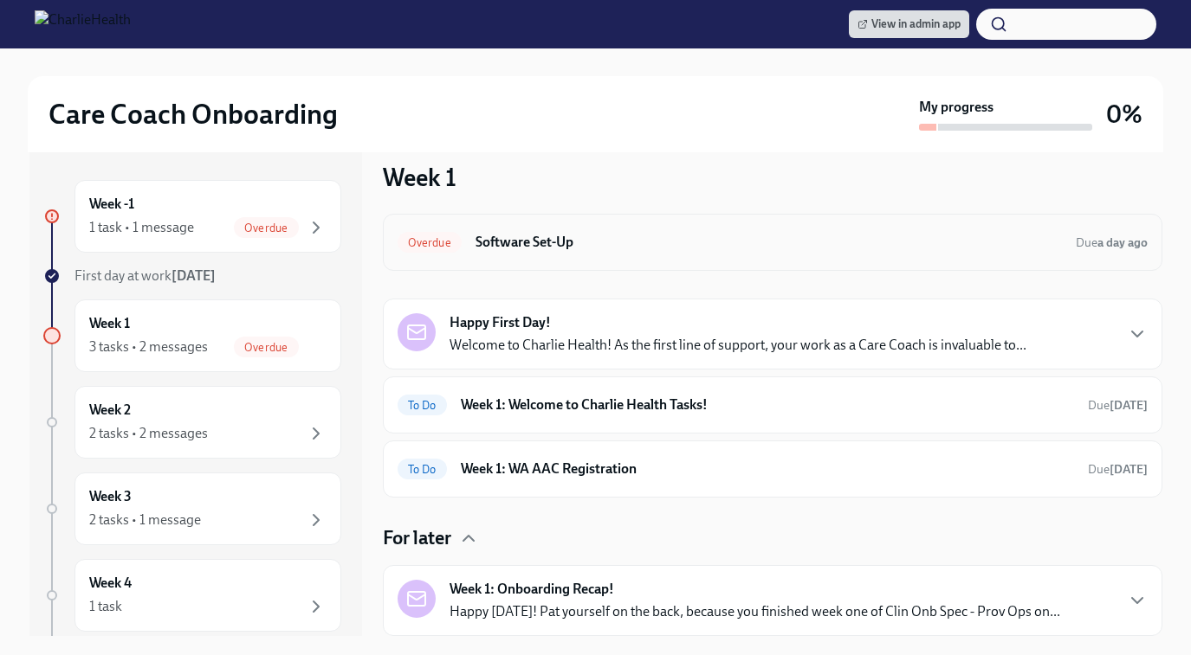
click at [570, 243] on h6 "Software Set-Up" at bounding box center [768, 242] width 586 height 19
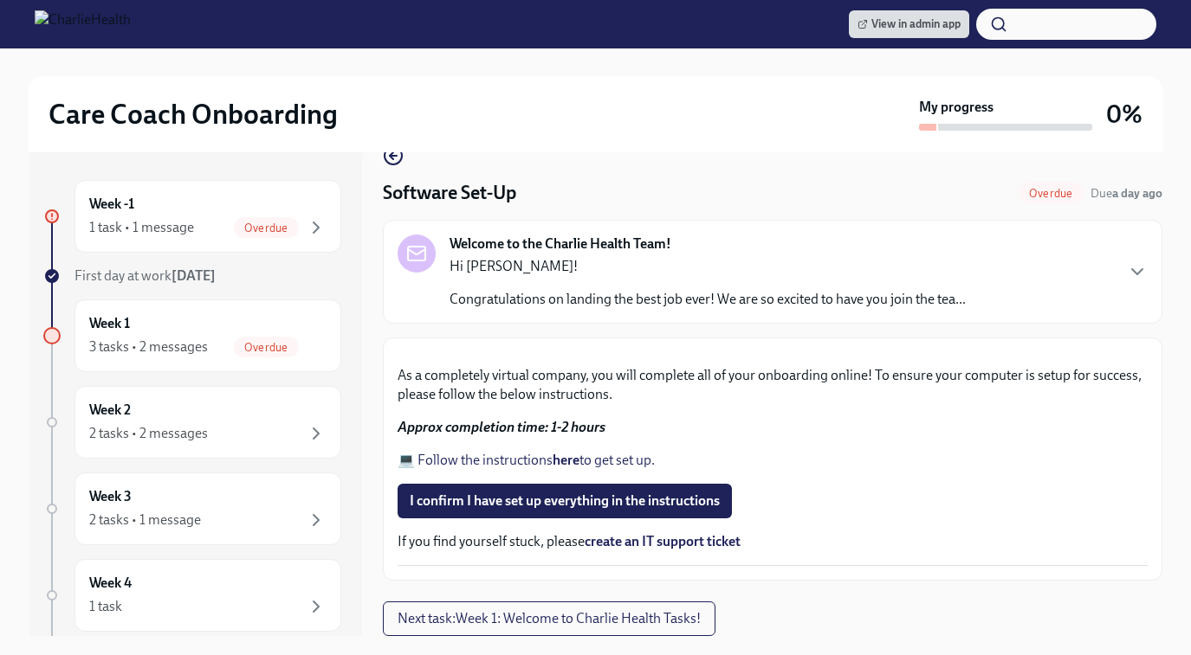
scroll to position [113, 0]
click at [928, 290] on p "Congratulations on landing the best job ever! We are so excited to have you joi…" at bounding box center [707, 299] width 516 height 19
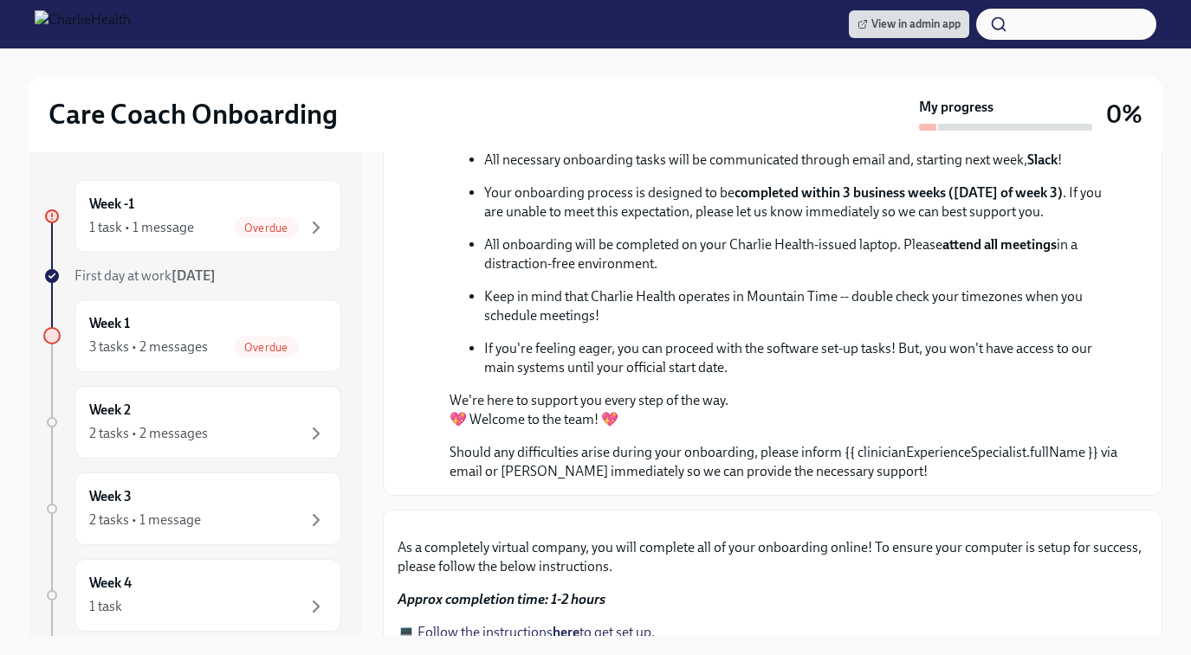
scroll to position [399, 0]
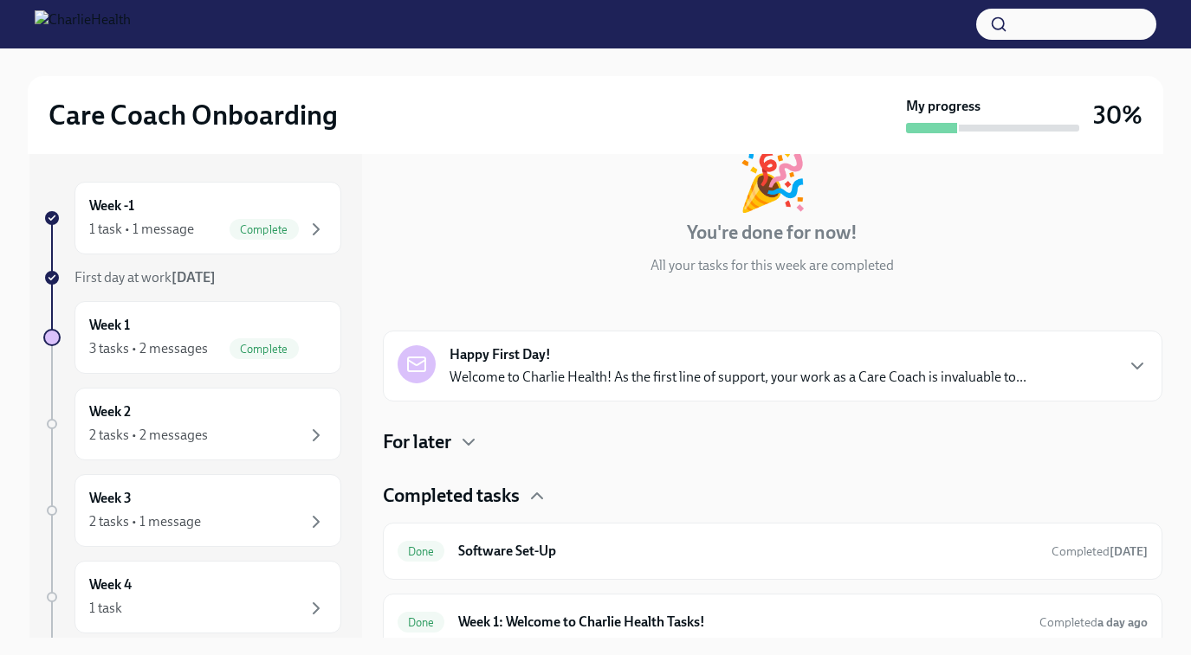
scroll to position [134, 0]
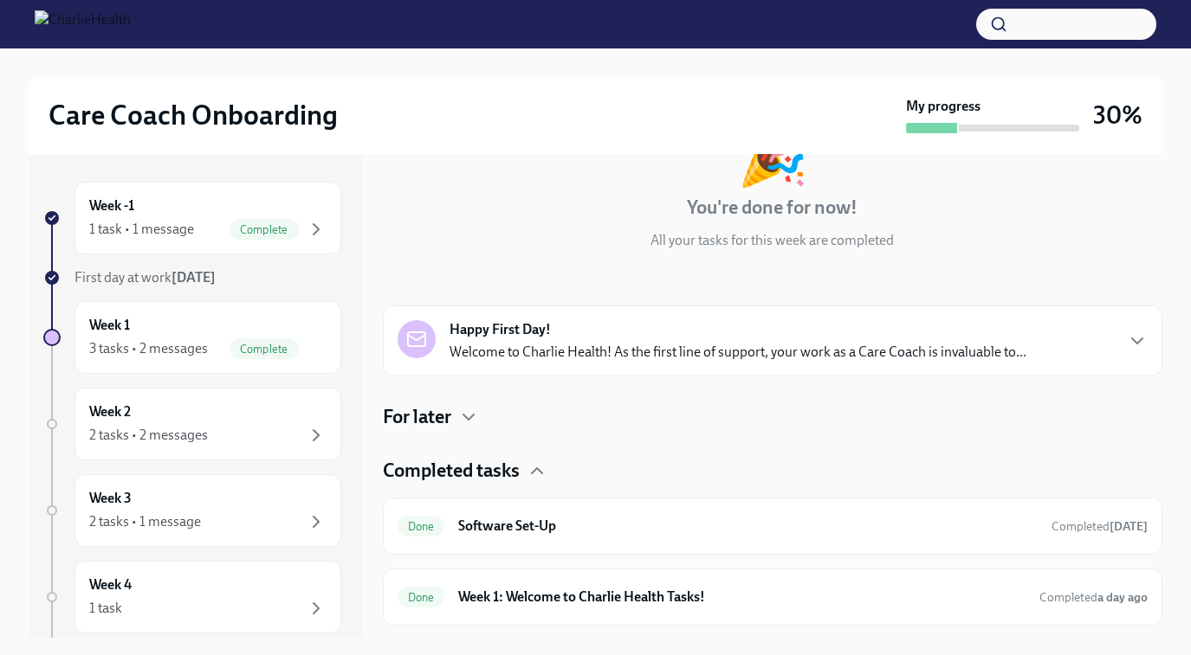
click at [526, 352] on p "Welcome to Charlie Health! As the first line of support, your work as a Care Co…" at bounding box center [737, 352] width 577 height 19
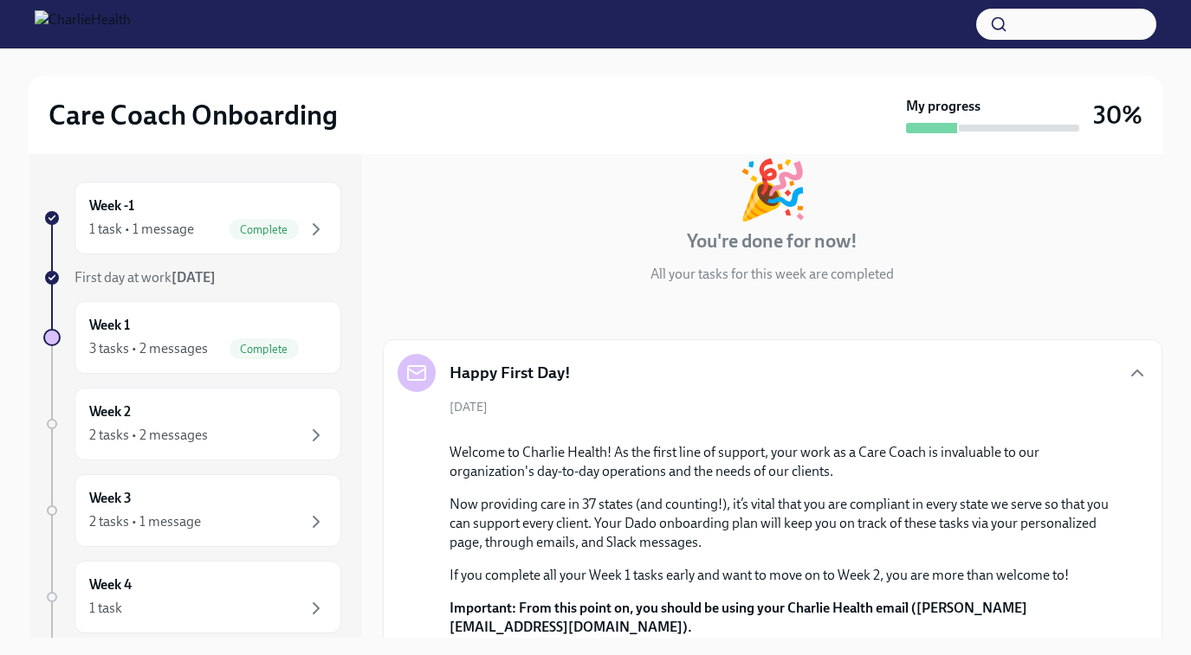
scroll to position [0, 0]
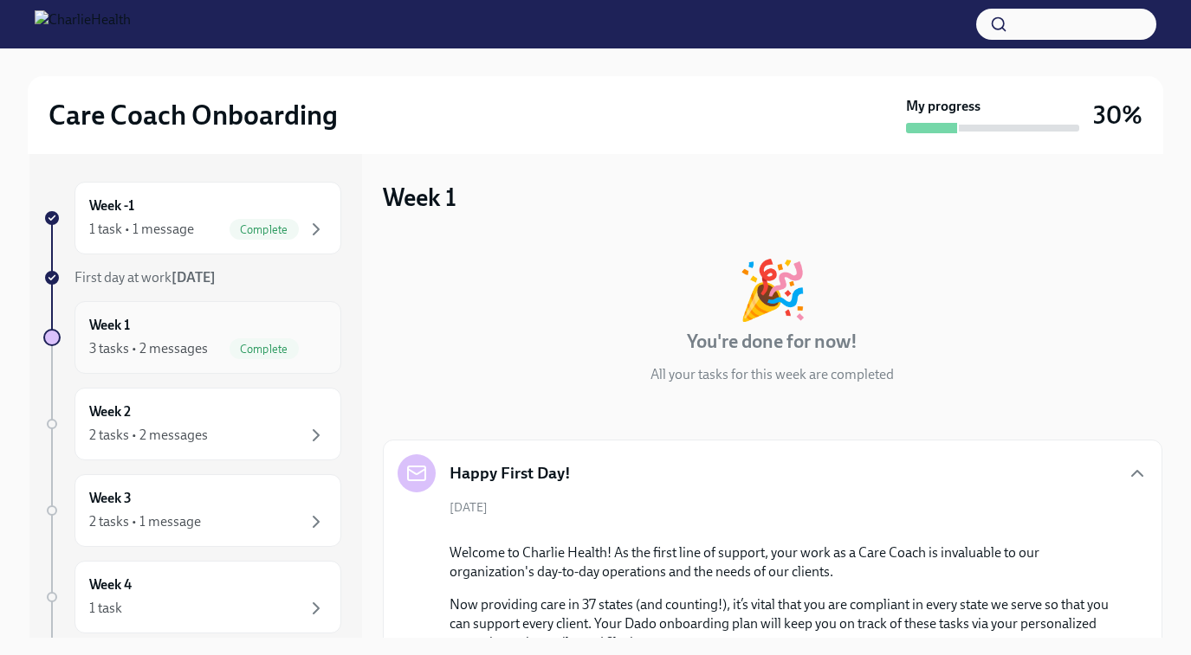
click at [182, 334] on div "Week 1 3 tasks • 2 messages Complete" at bounding box center [207, 337] width 237 height 43
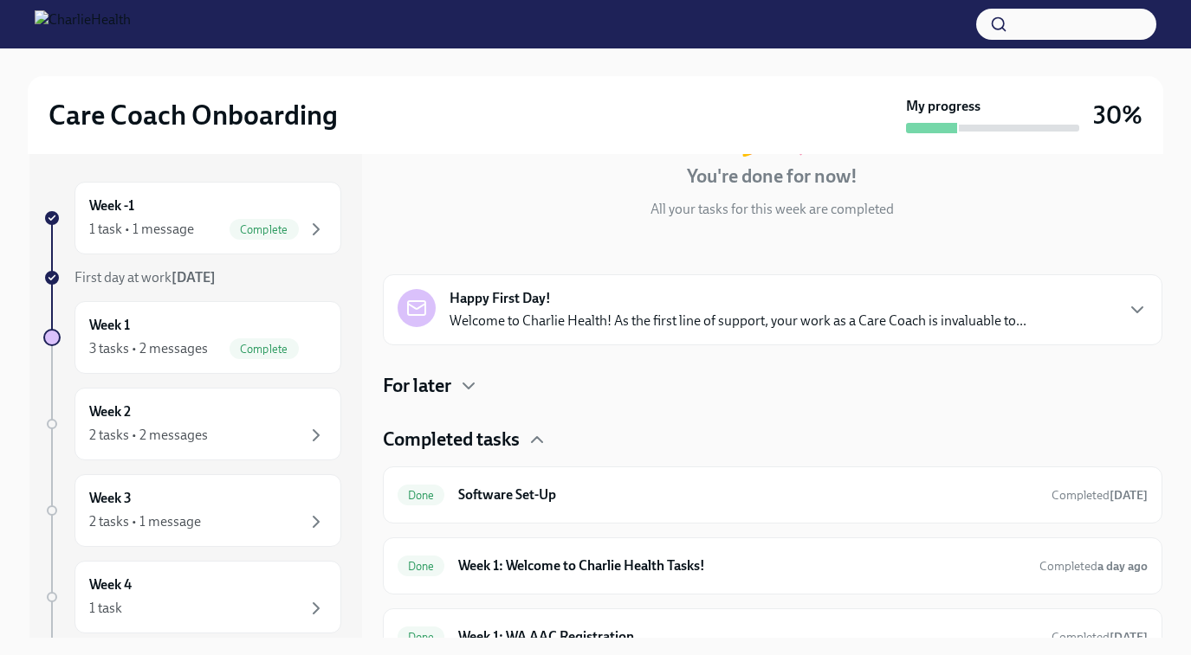
scroll to position [193, 0]
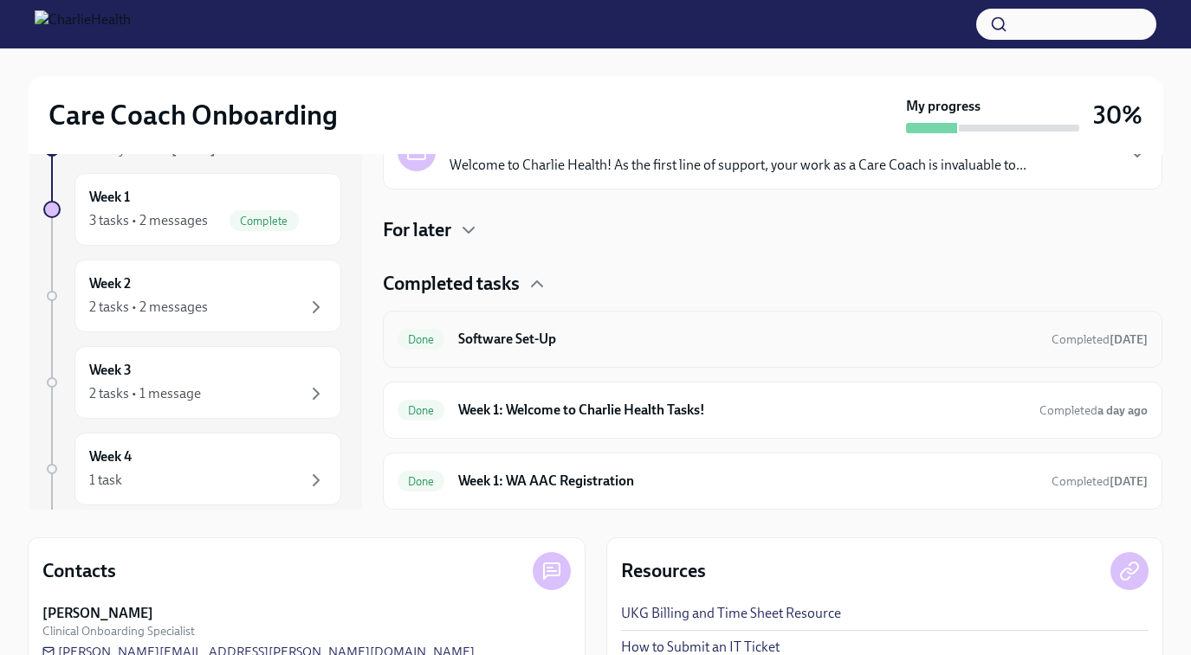
click at [596, 334] on h6 "Software Set-Up" at bounding box center [747, 339] width 578 height 19
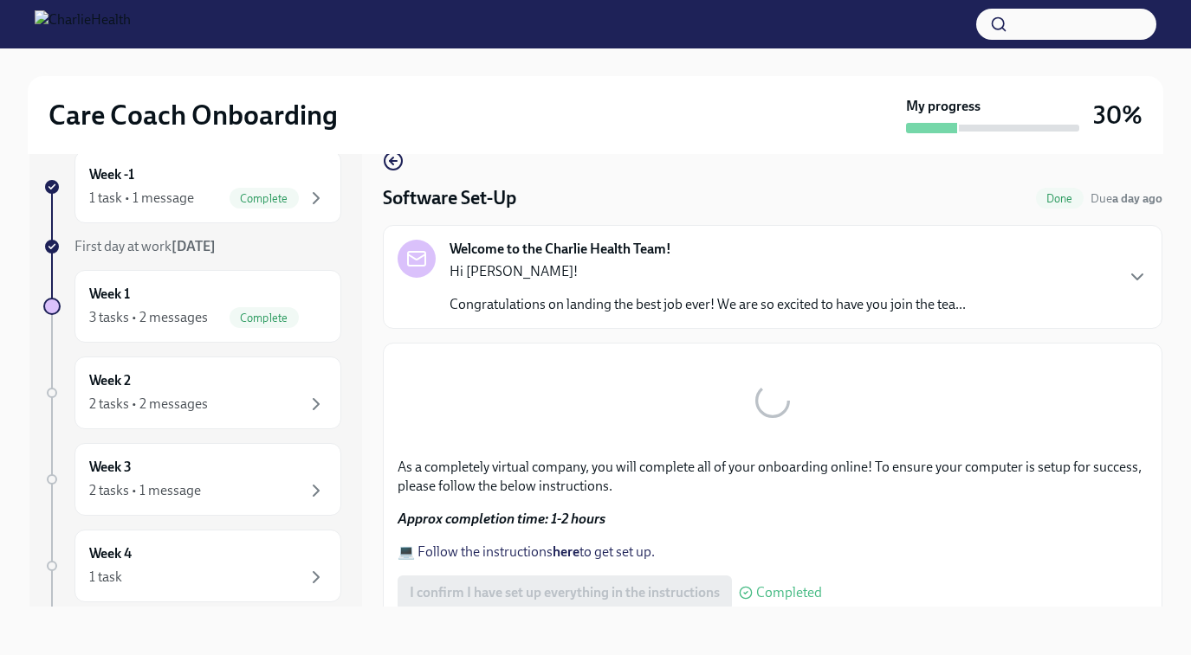
scroll to position [31, 0]
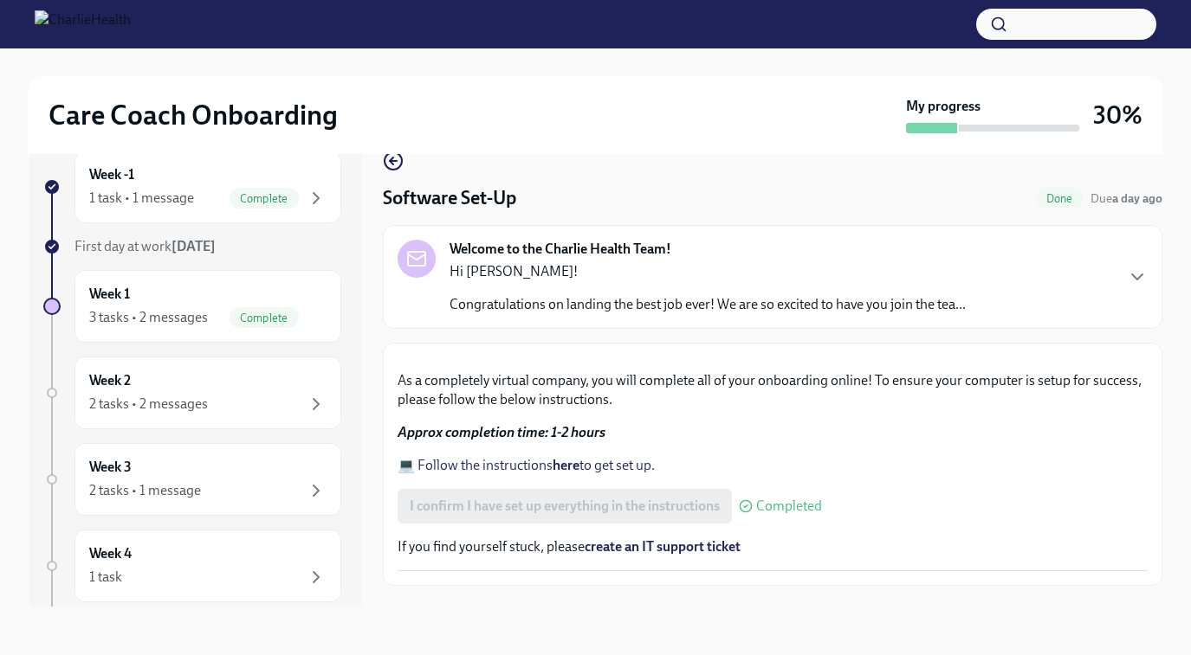
click at [693, 272] on p "Hi [PERSON_NAME]!" at bounding box center [707, 271] width 516 height 19
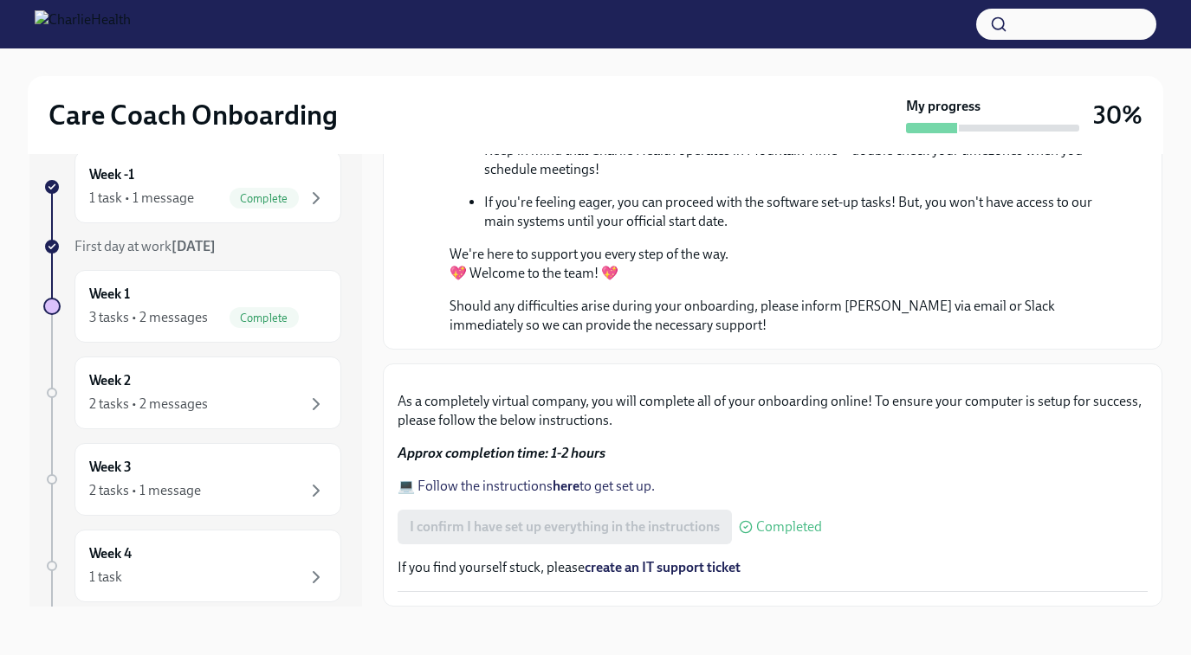
scroll to position [1185, 0]
click at [180, 307] on div "Week 1 3 tasks • 2 messages Complete" at bounding box center [207, 306] width 237 height 43
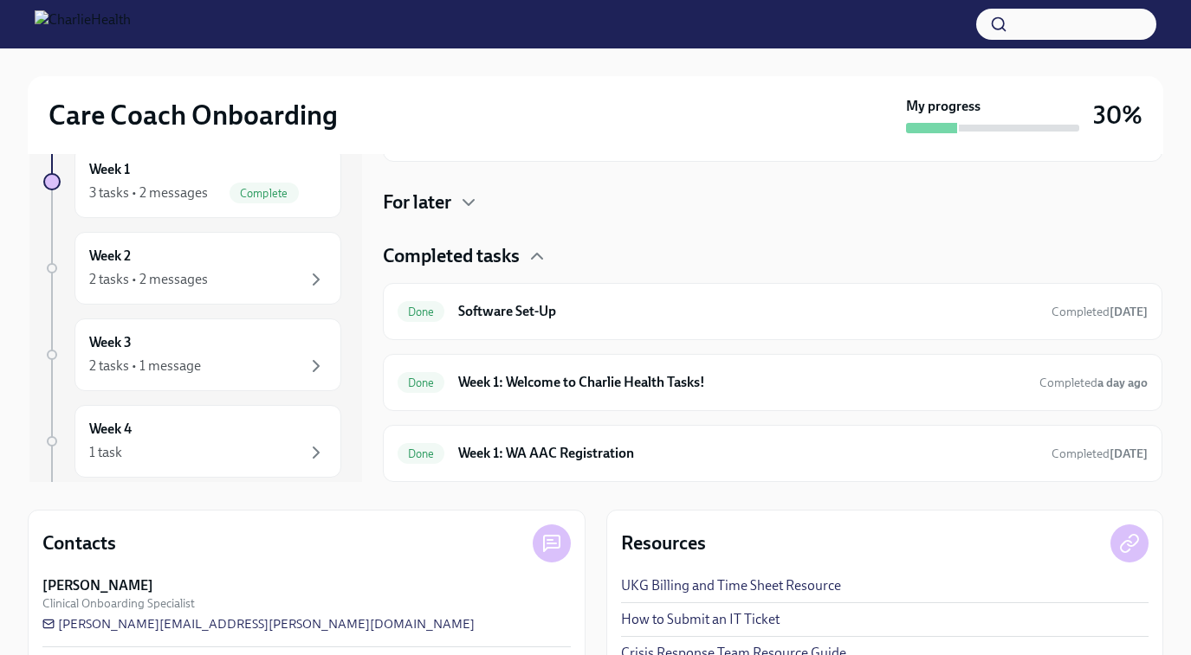
scroll to position [203, 0]
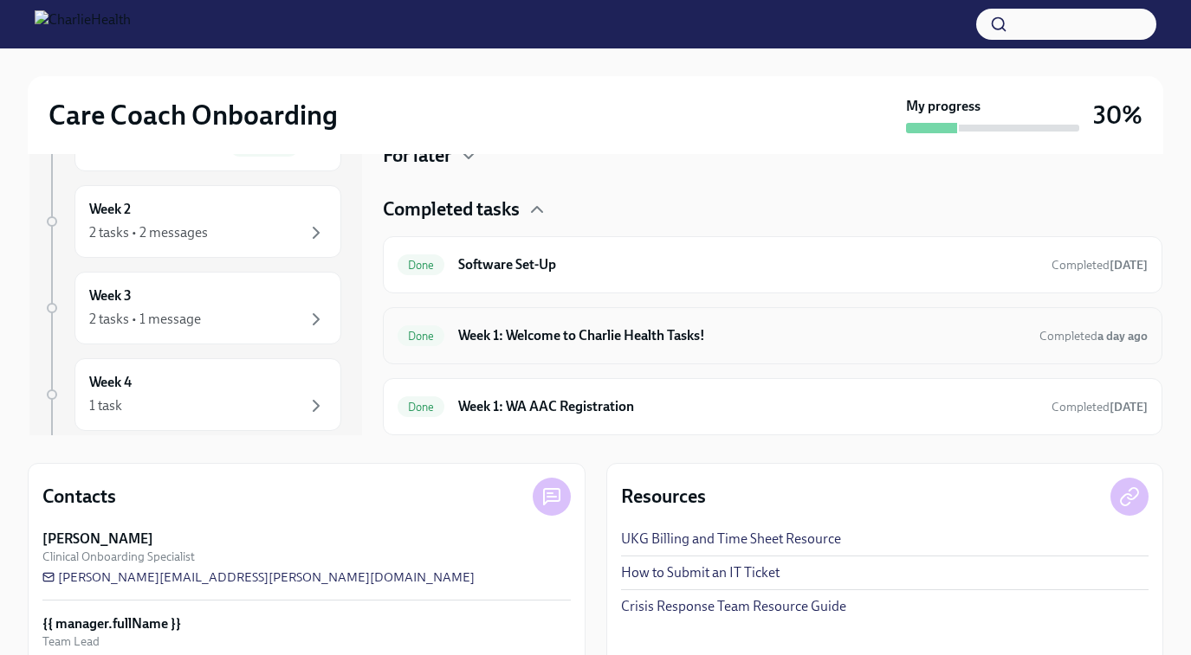
click at [548, 341] on h6 "Week 1: Welcome to Charlie Health Tasks!" at bounding box center [741, 335] width 566 height 19
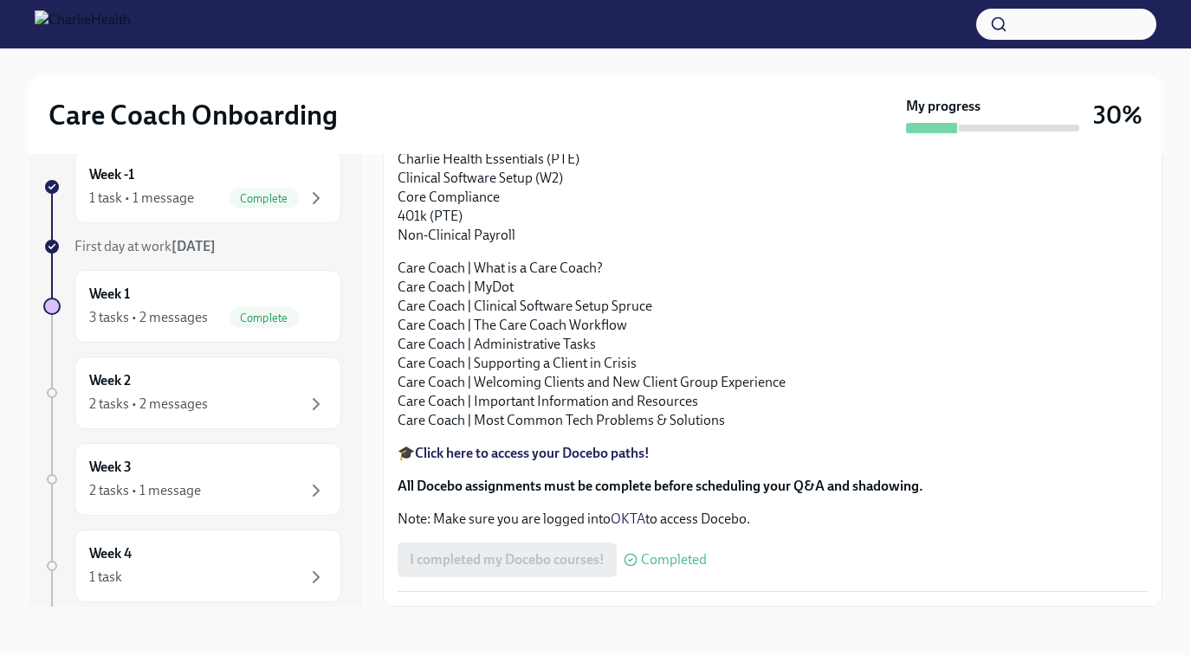
scroll to position [2110, 0]
click at [133, 395] on div "2 tasks • 2 messages" at bounding box center [148, 404] width 119 height 19
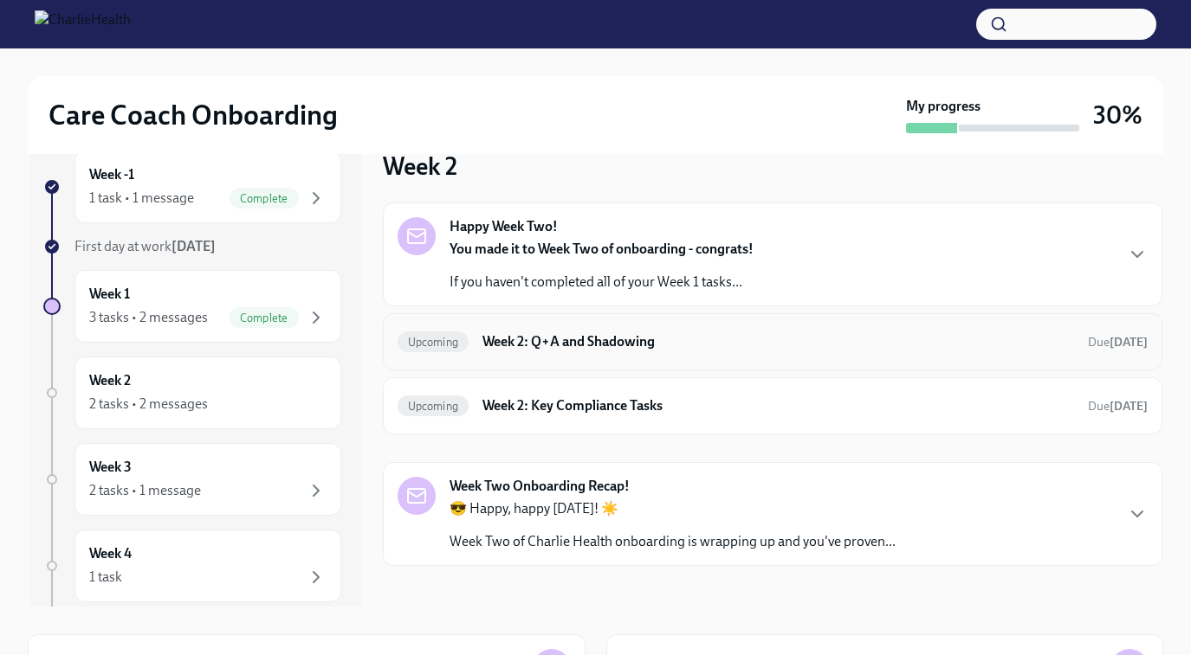
click at [574, 337] on h6 "Week 2: Q+A and Shadowing" at bounding box center [777, 342] width 591 height 19
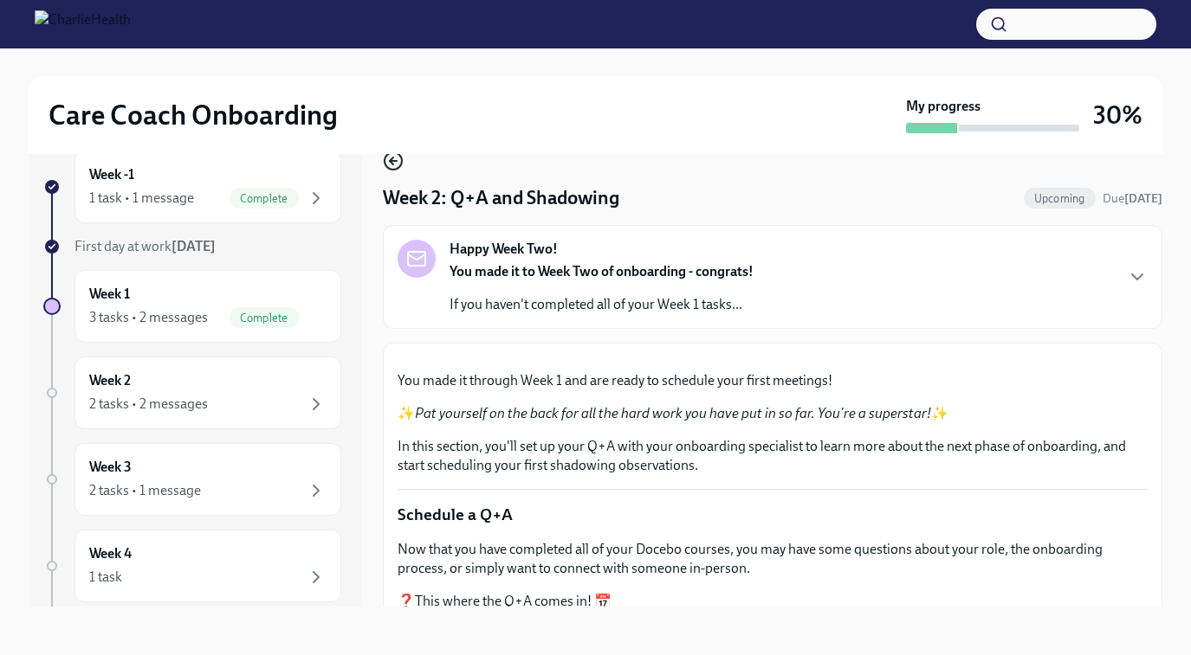
click at [385, 155] on circle "button" at bounding box center [392, 160] width 17 height 17
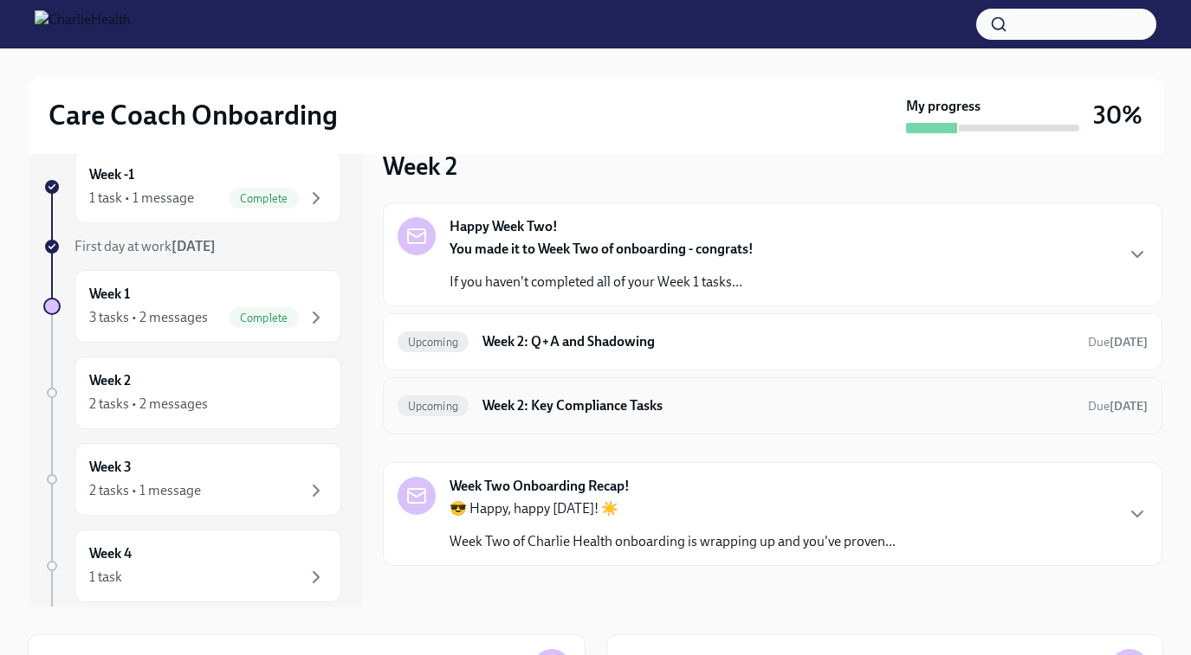
click at [730, 418] on div "Upcoming Week 2: Key Compliance Tasks Due [DATE]" at bounding box center [772, 406] width 750 height 28
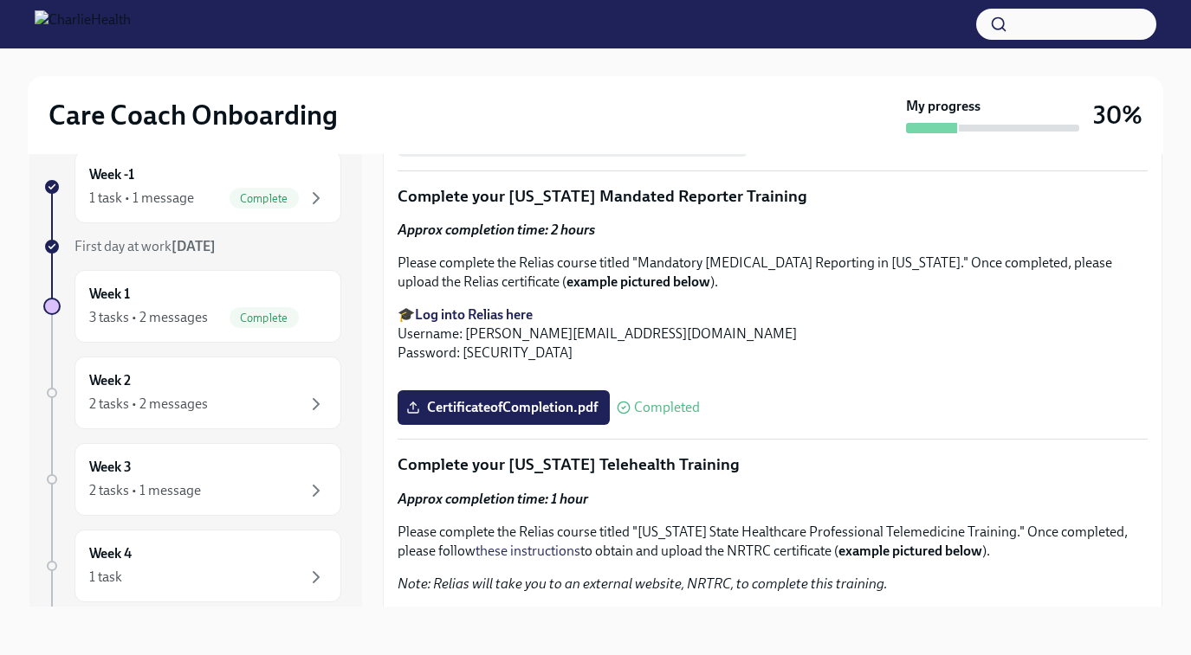
scroll to position [986, 0]
